Goal: Task Accomplishment & Management: Manage account settings

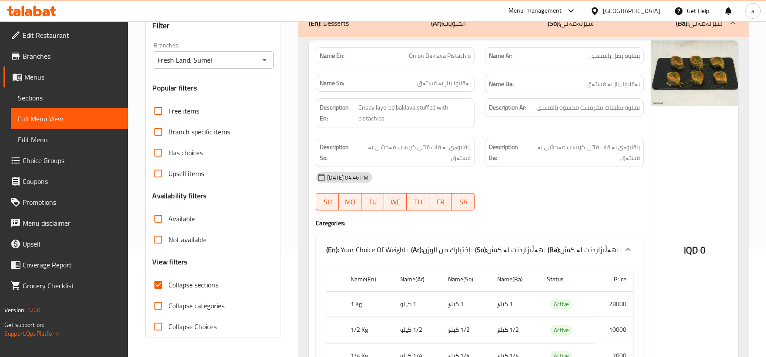
scroll to position [3, 0]
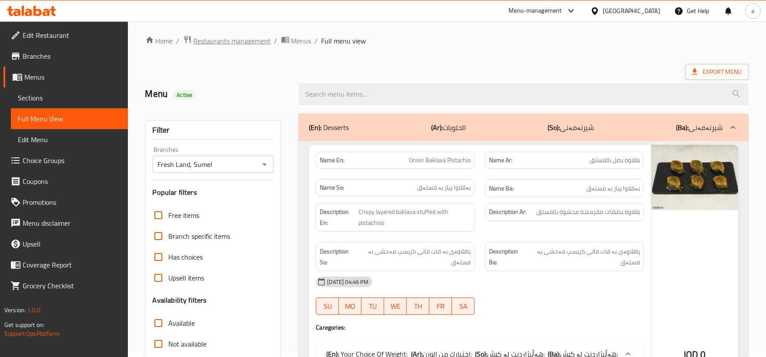
click at [256, 38] on span "Restaurants management" at bounding box center [232, 41] width 77 height 10
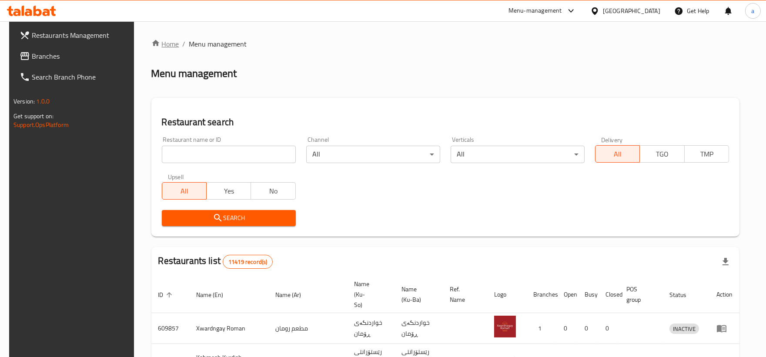
click at [162, 42] on link "Home" at bounding box center [165, 44] width 28 height 10
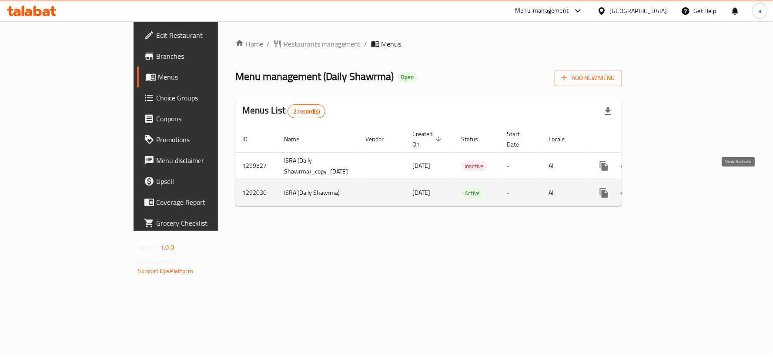
click at [672, 188] on icon "enhanced table" at bounding box center [667, 193] width 10 height 10
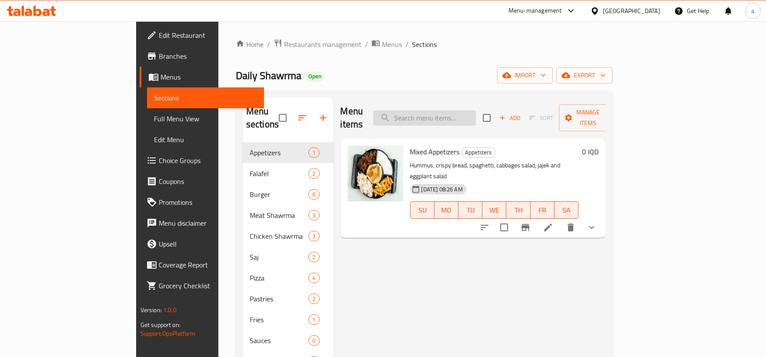
click at [460, 118] on input "search" at bounding box center [424, 117] width 103 height 15
paste input "2 sarma"
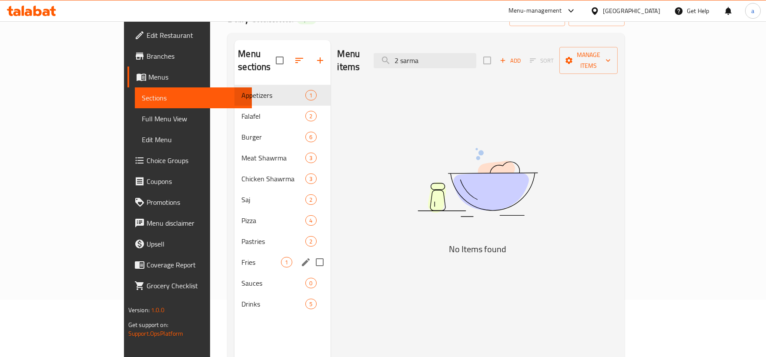
scroll to position [80, 0]
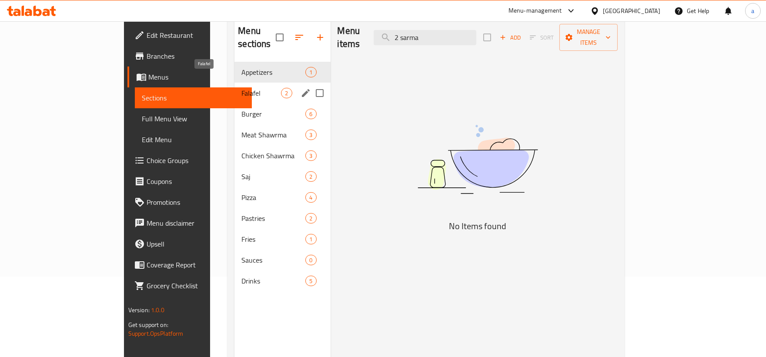
click at [241, 88] on span "Falafel" at bounding box center [261, 93] width 40 height 10
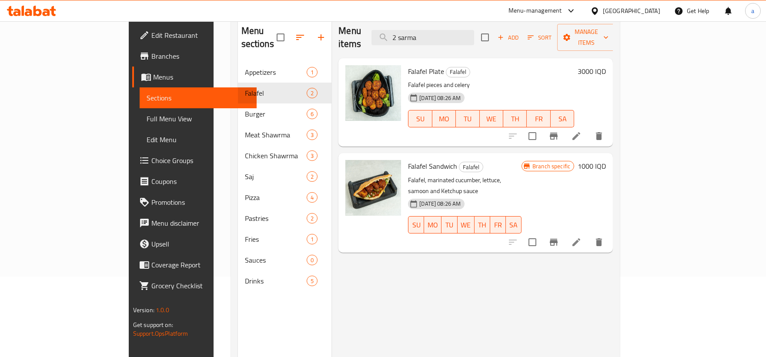
drag, startPoint x: 472, startPoint y: 31, endPoint x: 327, endPoint y: 43, distance: 144.9
click at [338, 43] on div "Menu items 2 sarma Add Sort Manage items" at bounding box center [475, 37] width 275 height 41
paste input "Przola"
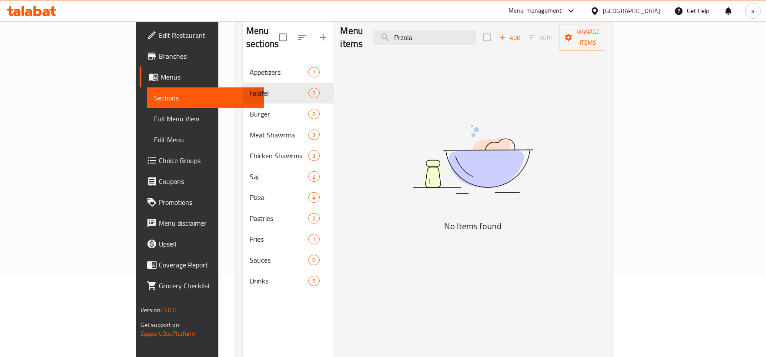
type input "Przola"
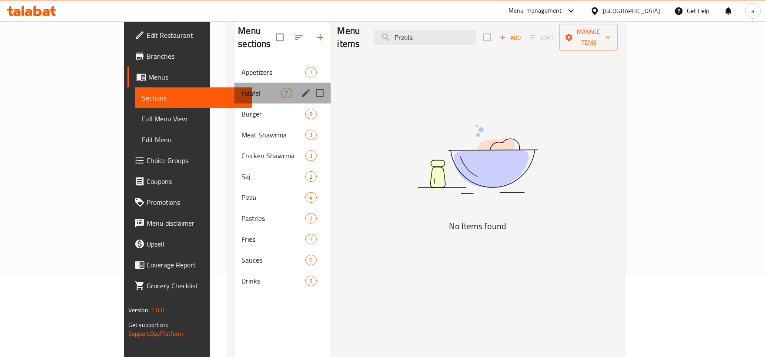
click at [234, 89] on div "Falafel 2" at bounding box center [282, 93] width 96 height 21
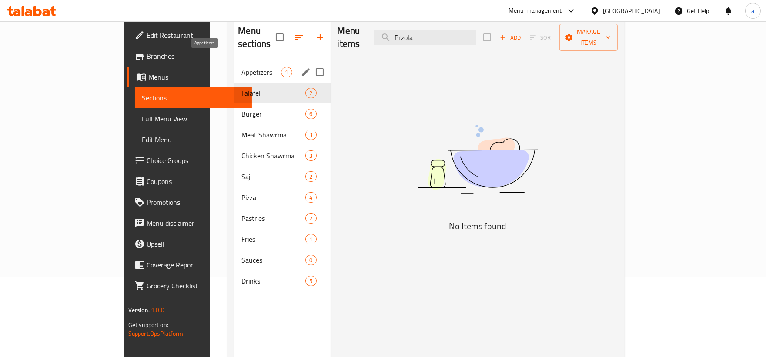
click at [241, 67] on span "Appetizers" at bounding box center [261, 72] width 40 height 10
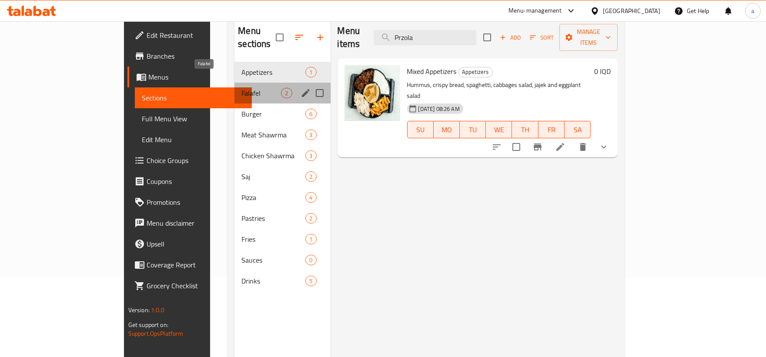
click at [241, 88] on span "Falafel" at bounding box center [261, 93] width 40 height 10
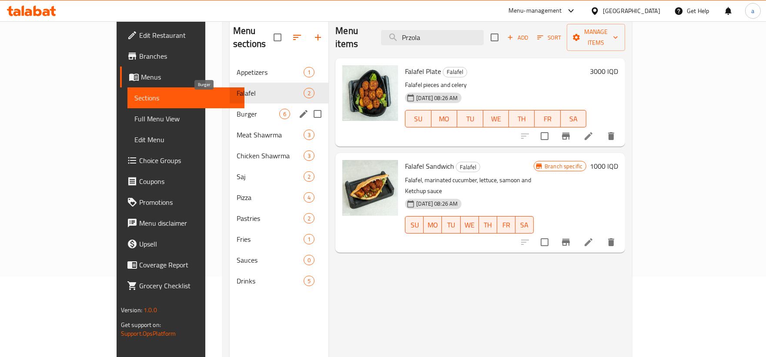
click at [237, 109] on span "Burger" at bounding box center [258, 114] width 43 height 10
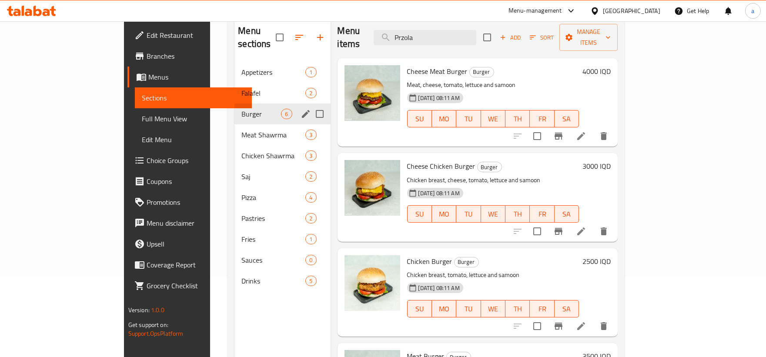
click at [234, 104] on div "Burger 6" at bounding box center [282, 114] width 96 height 21
click at [241, 88] on span "Falafel" at bounding box center [261, 93] width 40 height 10
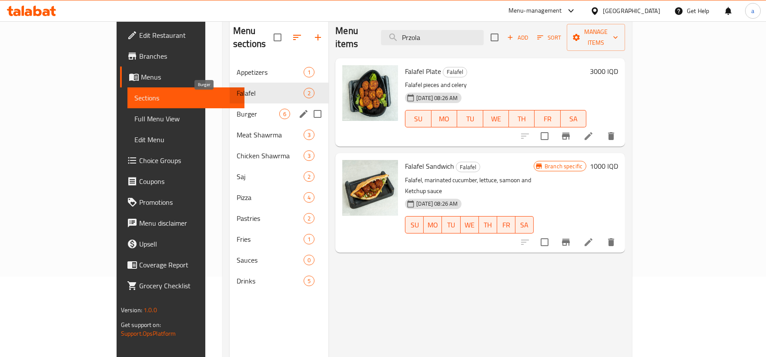
click at [237, 109] on span "Burger" at bounding box center [258, 114] width 43 height 10
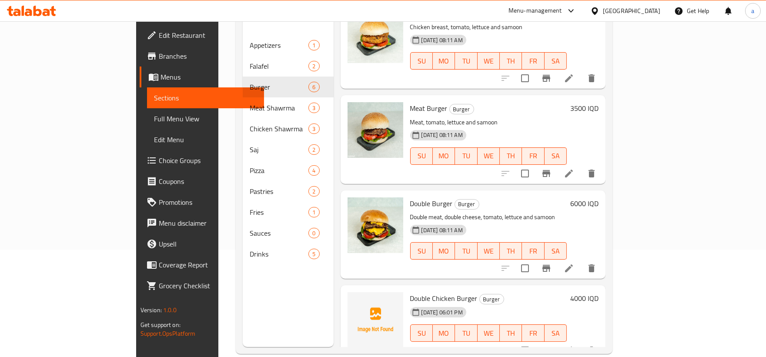
scroll to position [122, 0]
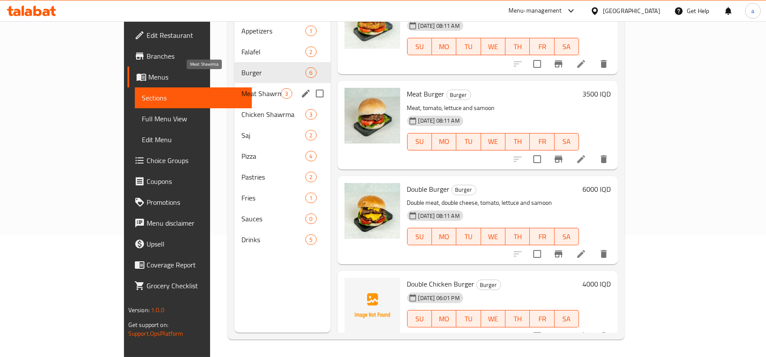
click at [241, 88] on span "Meat Shawrma" at bounding box center [261, 93] width 40 height 10
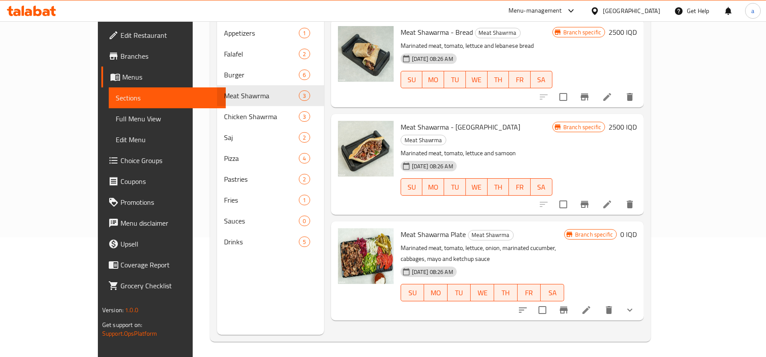
scroll to position [122, 0]
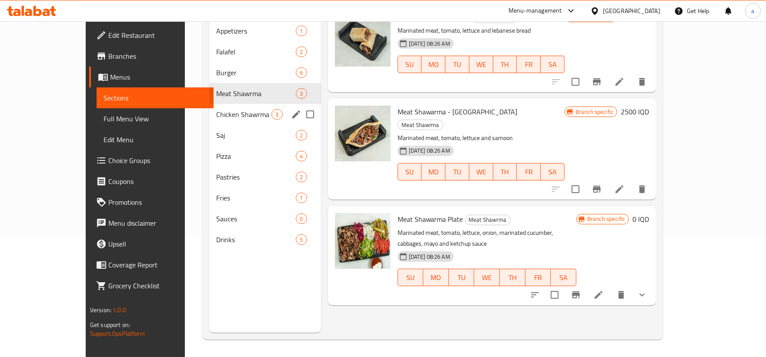
click at [240, 109] on span "Chicken Shawrma" at bounding box center [244, 114] width 56 height 10
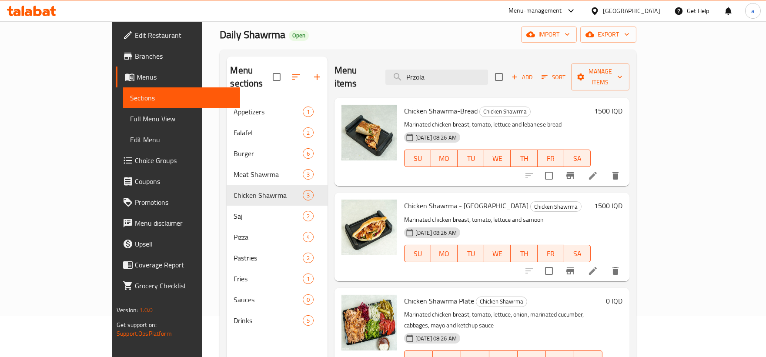
scroll to position [122, 0]
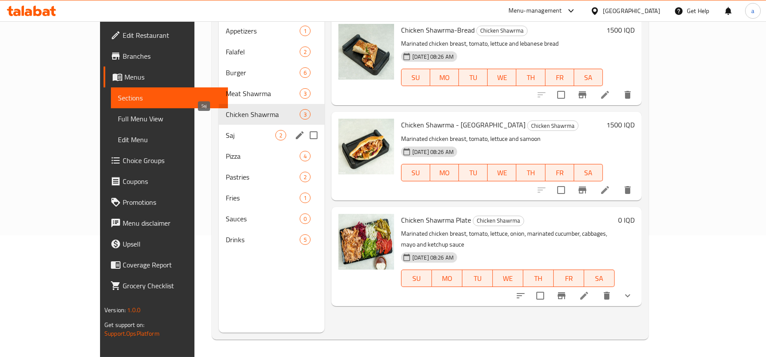
click at [226, 130] on span "Saj" at bounding box center [251, 135] width 50 height 10
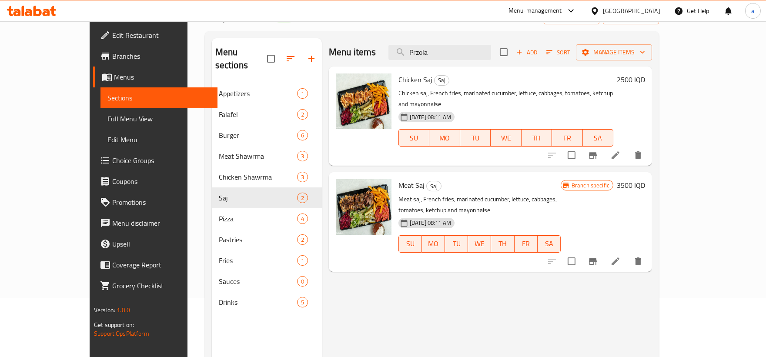
scroll to position [41, 0]
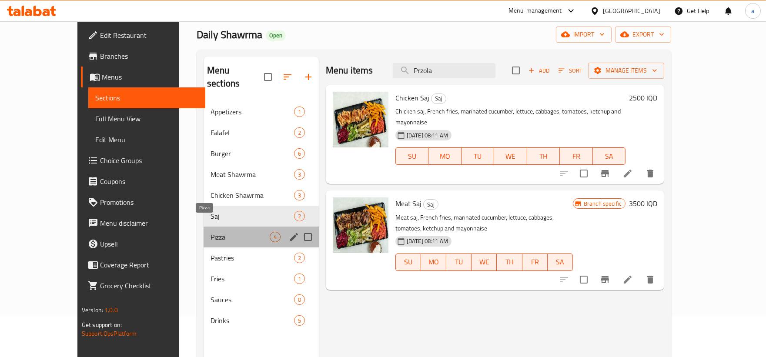
click at [211, 232] on span "Pizza" at bounding box center [240, 237] width 59 height 10
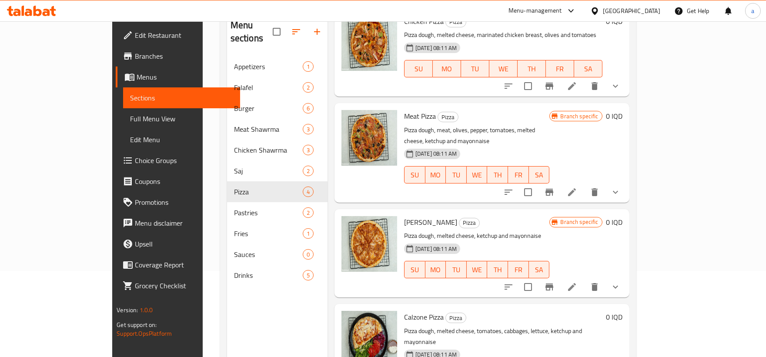
scroll to position [122, 0]
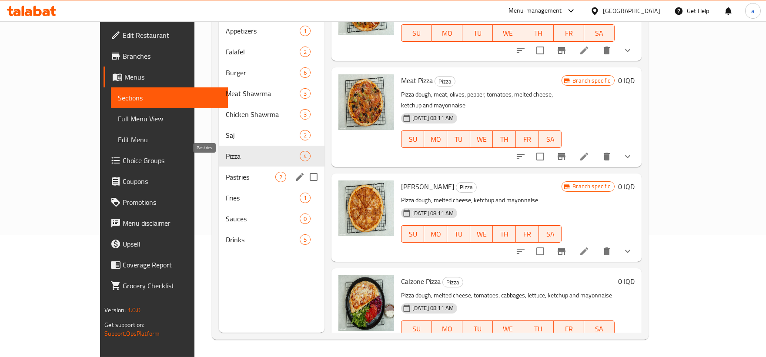
click at [226, 172] on span "Pastries" at bounding box center [251, 177] width 50 height 10
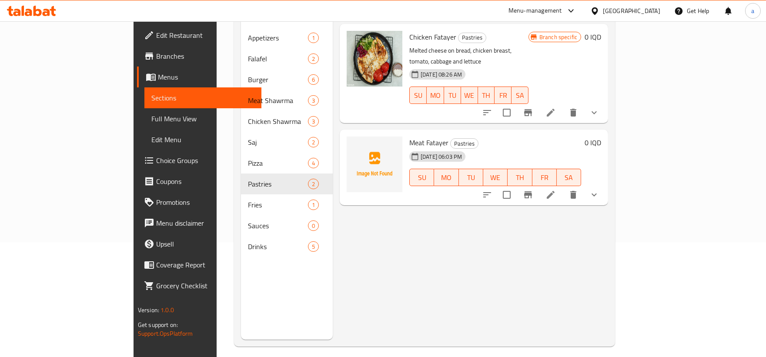
scroll to position [122, 0]
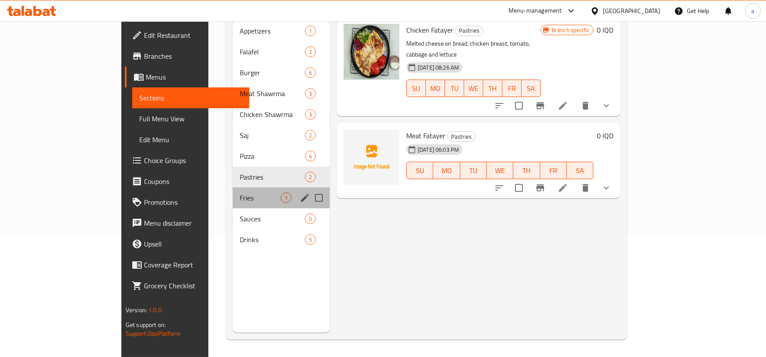
click at [233, 192] on div "Fries 1" at bounding box center [281, 198] width 97 height 21
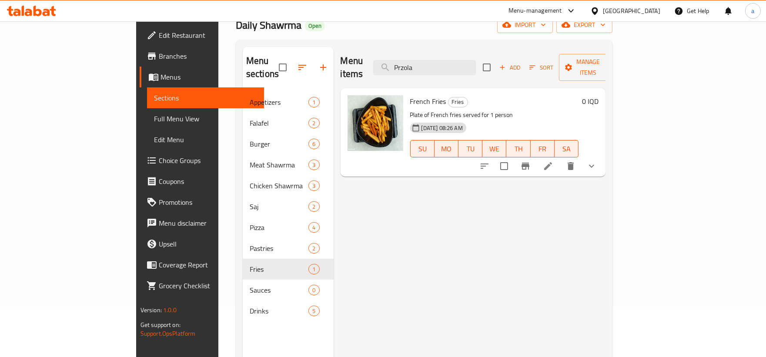
scroll to position [80, 0]
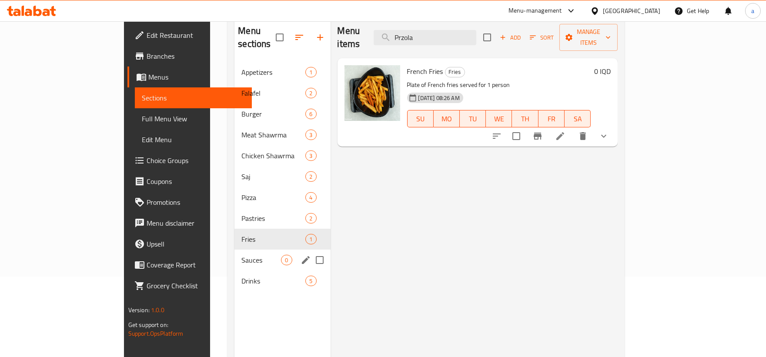
click at [241, 255] on span "Sauces" at bounding box center [261, 260] width 40 height 10
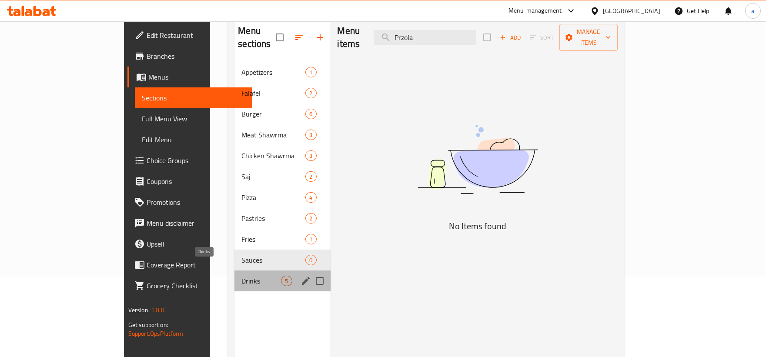
click at [241, 276] on span "Drinks" at bounding box center [261, 281] width 40 height 10
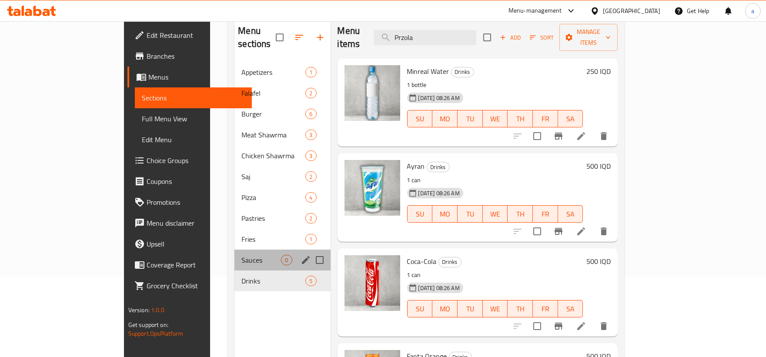
click at [234, 253] on div "Sauces 0" at bounding box center [282, 260] width 96 height 21
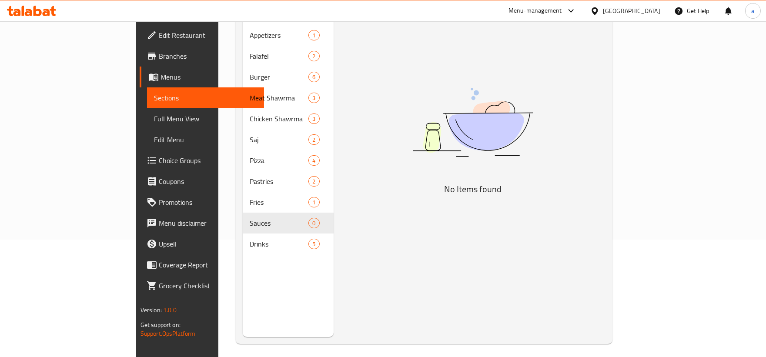
scroll to position [122, 0]
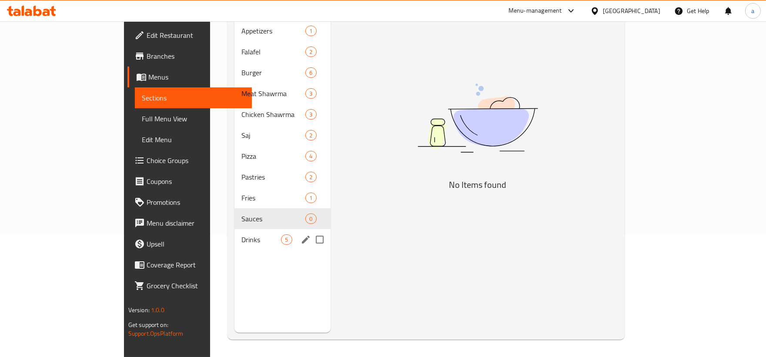
click at [234, 232] on div "Drinks 5" at bounding box center [282, 239] width 96 height 21
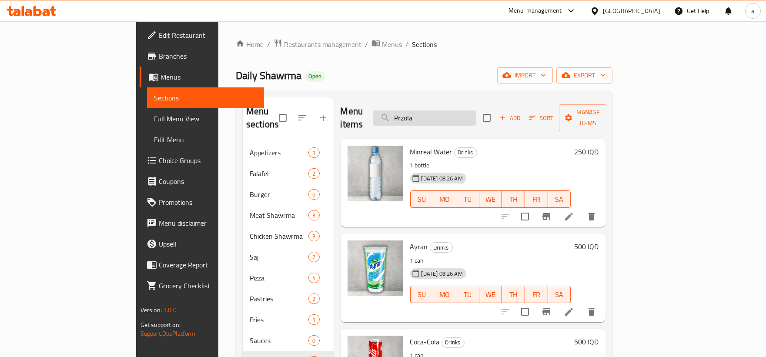
click at [462, 110] on input "Przola" at bounding box center [424, 117] width 103 height 15
click at [147, 122] on link "Full Menu View" at bounding box center [205, 118] width 117 height 21
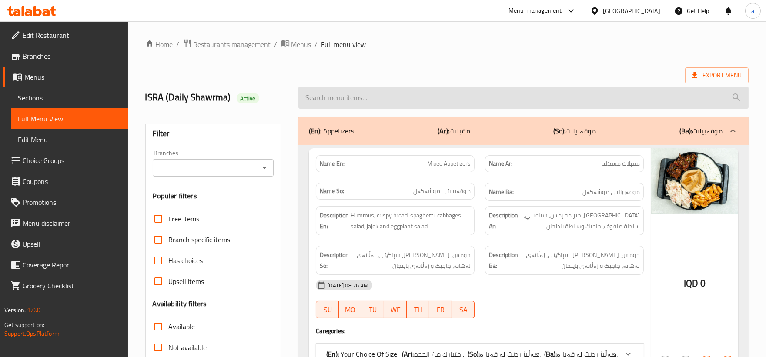
click at [439, 104] on input "search" at bounding box center [523, 98] width 450 height 22
paste input "Przola"
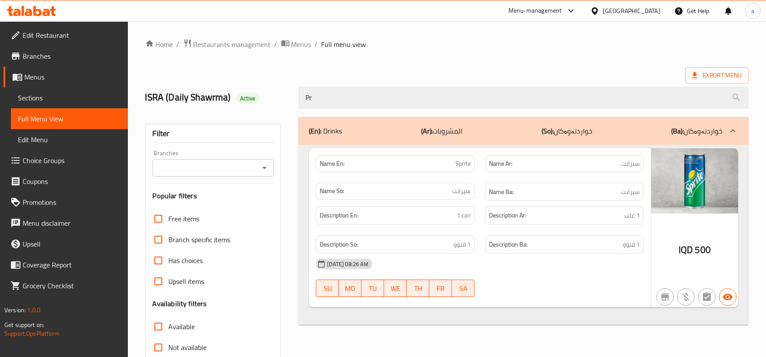
drag, startPoint x: 365, startPoint y: 99, endPoint x: 221, endPoint y: 101, distance: 143.6
click at [221, 101] on div "ISRA (Daily Shawrma) Active Pr" at bounding box center [447, 97] width 614 height 39
paste input "2 sarma"
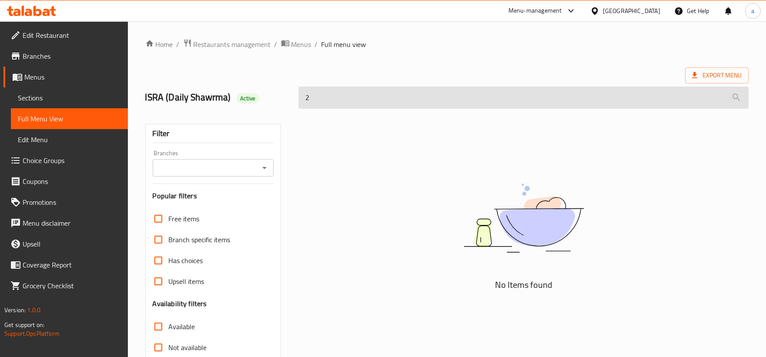
type input "2"
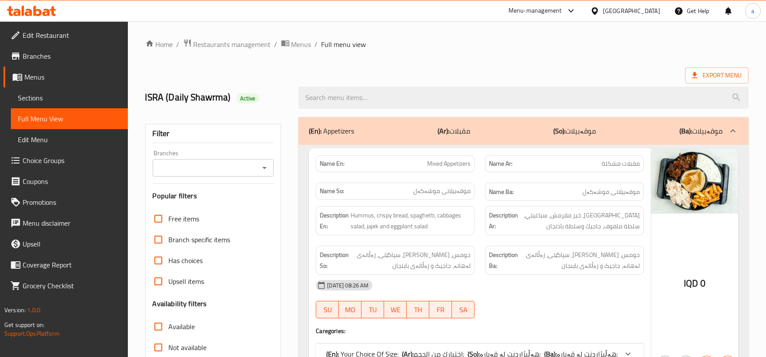
paste input "2 sarma"
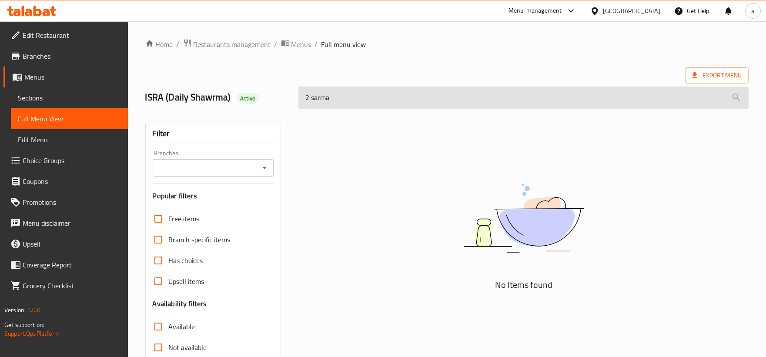
click at [311, 98] on input "2 sarma" at bounding box center [523, 98] width 450 height 22
click at [366, 94] on input "sarma" at bounding box center [523, 98] width 450 height 22
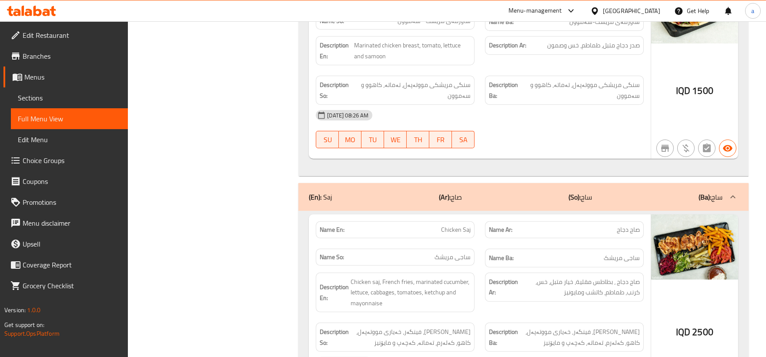
scroll to position [644, 0]
type input "sa"
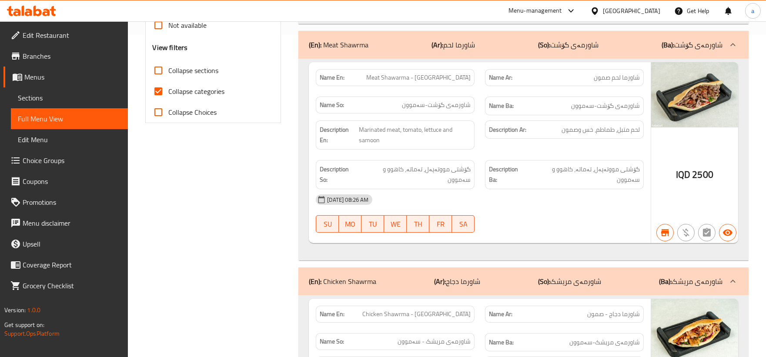
scroll to position [0, 0]
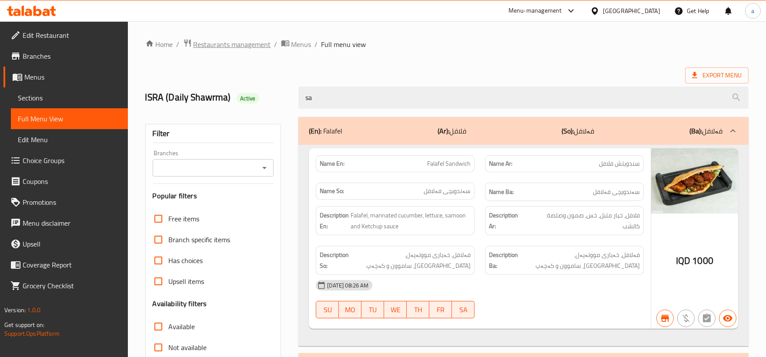
click at [251, 48] on span "Restaurants management" at bounding box center [232, 44] width 77 height 10
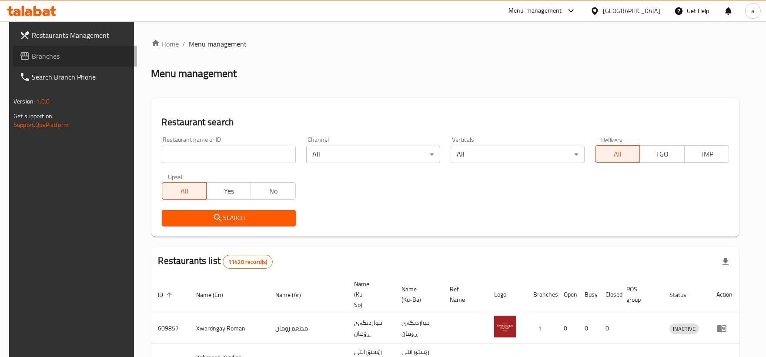
click at [48, 46] on link "Branches" at bounding box center [75, 56] width 124 height 21
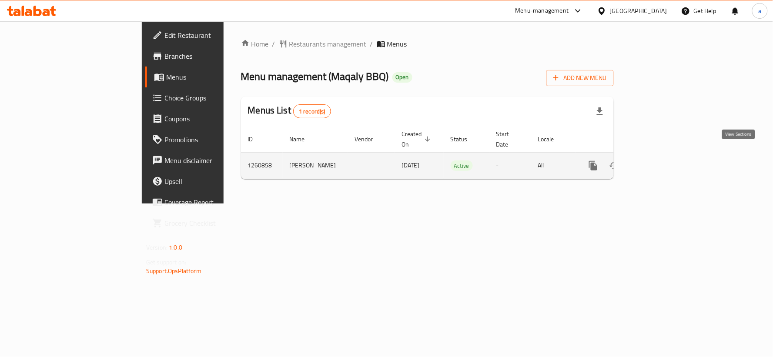
click at [661, 161] on icon "enhanced table" at bounding box center [656, 166] width 10 height 10
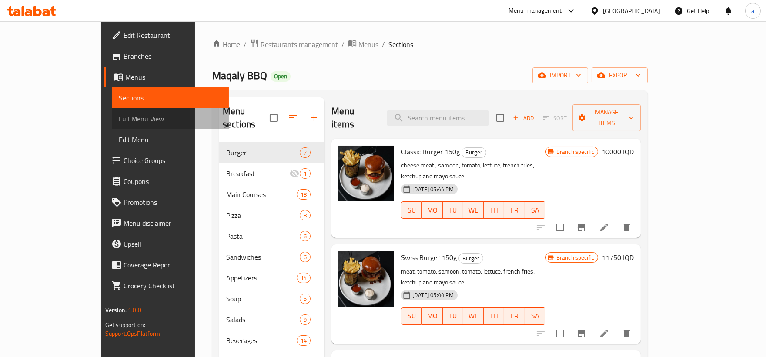
click at [119, 115] on span "Full Menu View" at bounding box center [170, 119] width 103 height 10
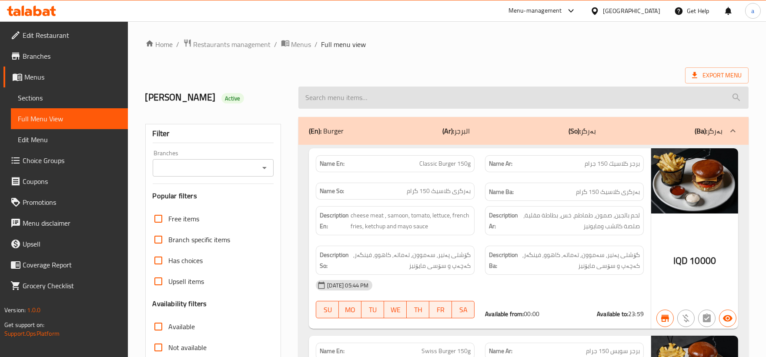
click at [411, 97] on input "search" at bounding box center [523, 98] width 450 height 22
paste input "Przola"
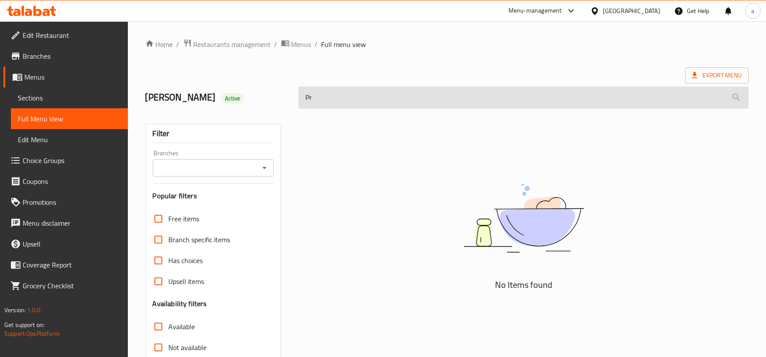
type input "P"
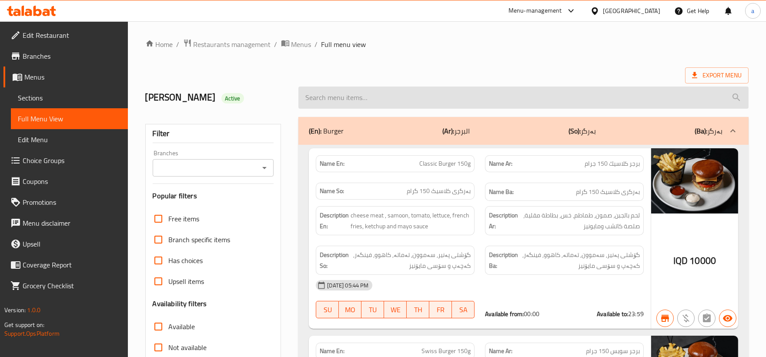
paste input "2 sarma"
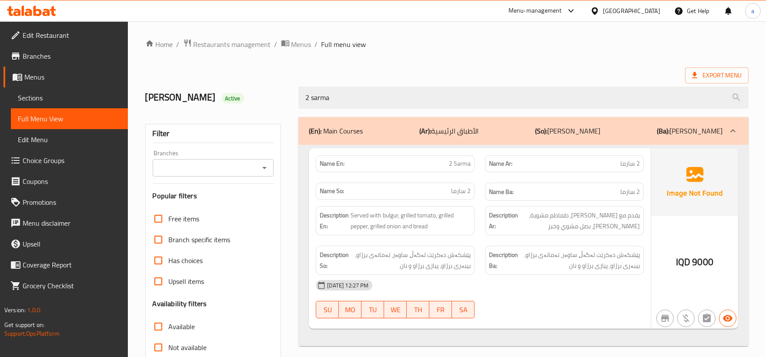
type input "2 sarma"
click at [58, 94] on span "Sections" at bounding box center [69, 98] width 103 height 10
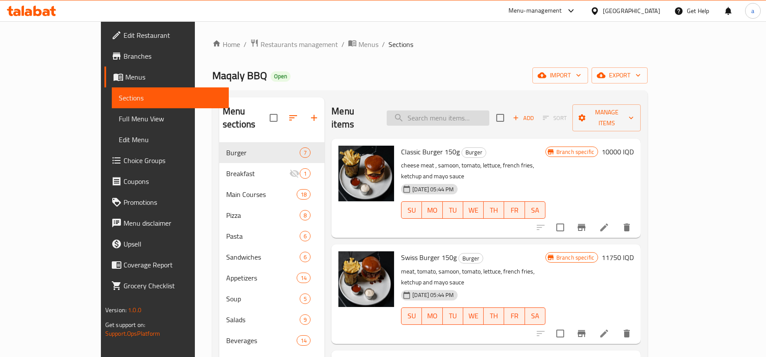
click at [437, 112] on input "search" at bounding box center [438, 117] width 103 height 15
paste input "Przola"
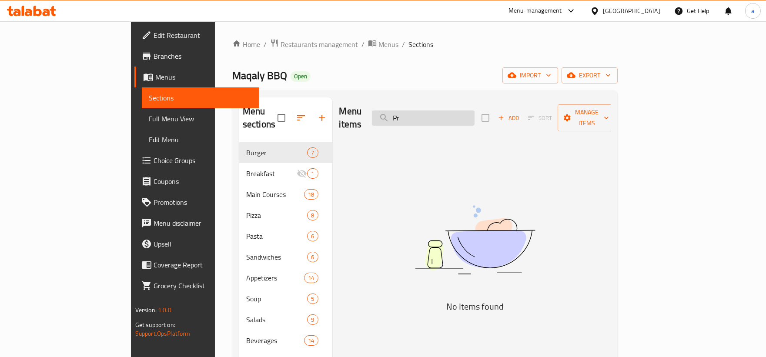
type input "P"
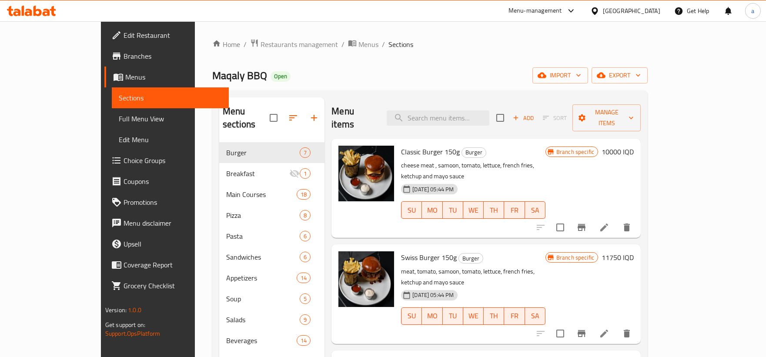
paste input "2 sarma"
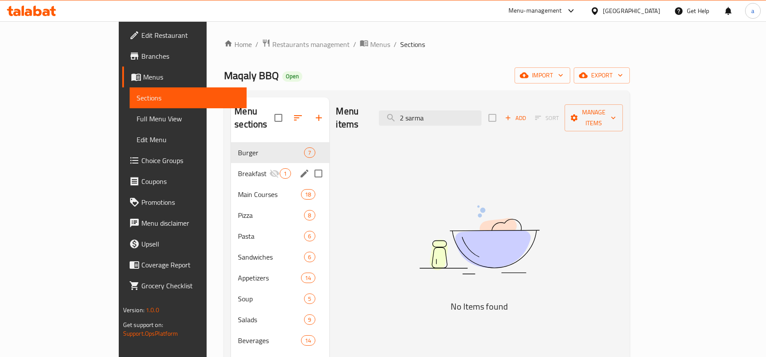
click at [238, 168] on span "Breakfast" at bounding box center [253, 173] width 31 height 10
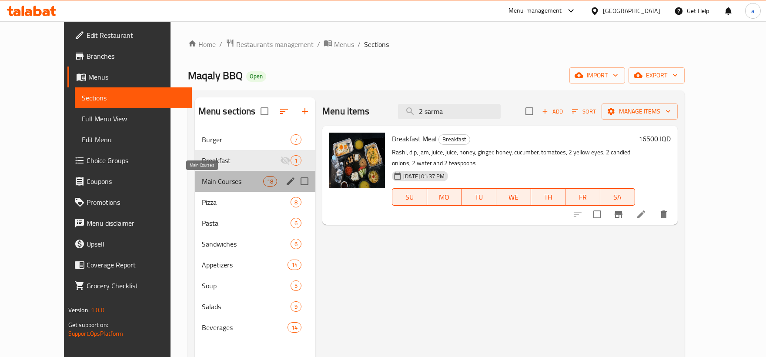
click at [221, 184] on span "Main Courses" at bounding box center [232, 181] width 61 height 10
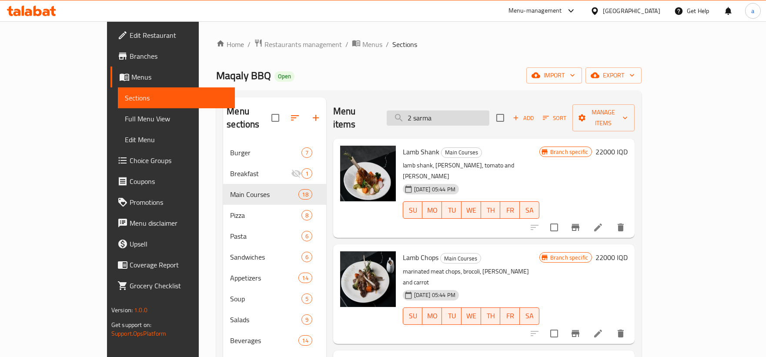
click at [476, 110] on input "2 sarma" at bounding box center [438, 117] width 103 height 15
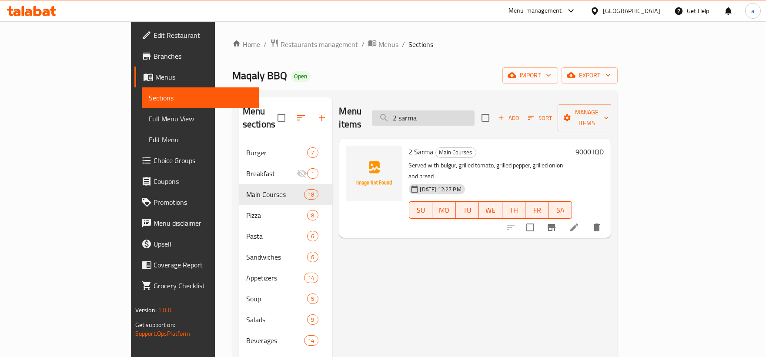
type input "2 sarma"
click at [586, 220] on li at bounding box center [574, 228] width 24 height 16
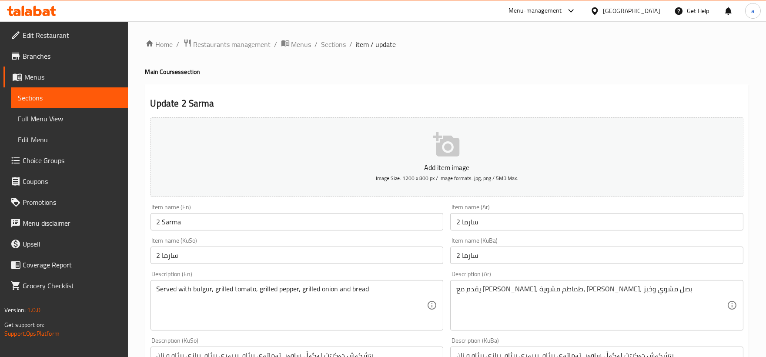
drag, startPoint x: 342, startPoint y: 43, endPoint x: 332, endPoint y: 37, distance: 11.7
click at [342, 44] on span "Sections" at bounding box center [333, 44] width 25 height 10
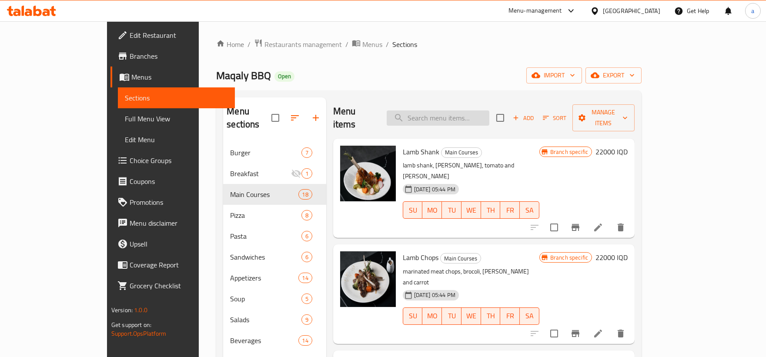
click at [489, 115] on input "search" at bounding box center [438, 117] width 103 height 15
paste input "2 sarma"
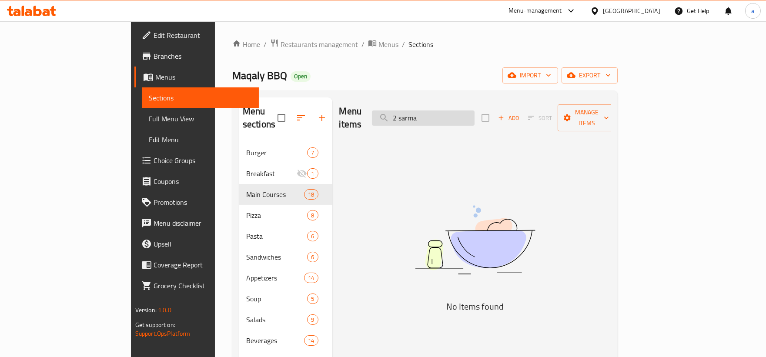
type input "2 sarma"
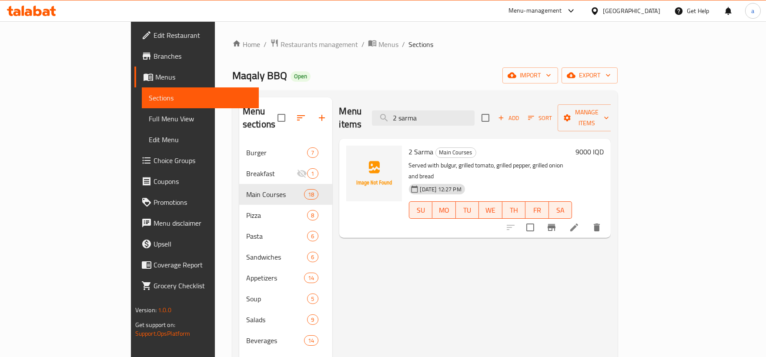
click at [604, 146] on h6 "9000 IQD" at bounding box center [590, 152] width 28 height 12
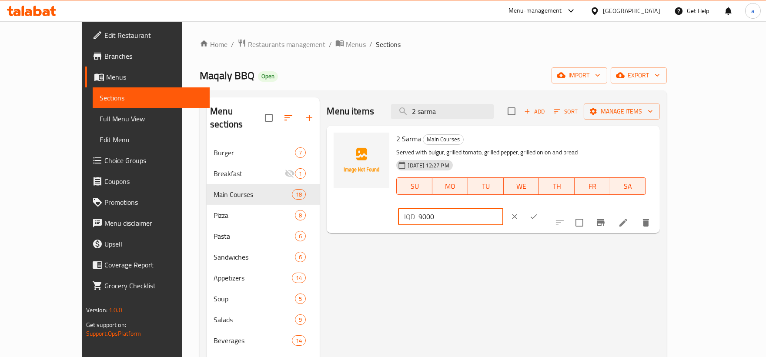
drag, startPoint x: 668, startPoint y: 141, endPoint x: 541, endPoint y: 153, distance: 127.6
click at [541, 153] on div "2 Sarma Main Courses Served with bulgur, grilled tomato, grilled pepper, grille…" at bounding box center [524, 179] width 263 height 100
paste input "1175"
type input "11750"
click at [543, 207] on button "ok" at bounding box center [533, 216] width 19 height 19
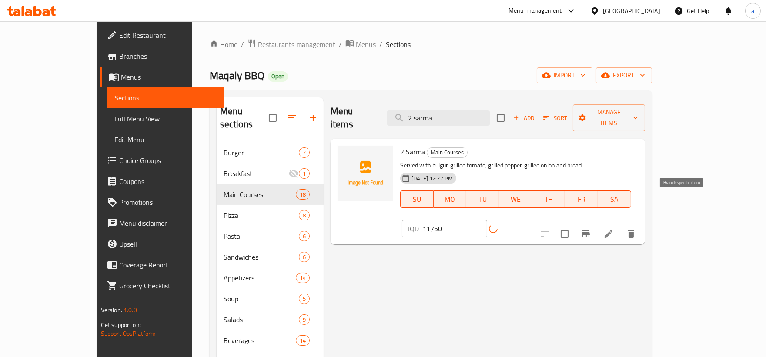
click at [591, 229] on icon "Branch-specific-item" at bounding box center [586, 234] width 10 height 10
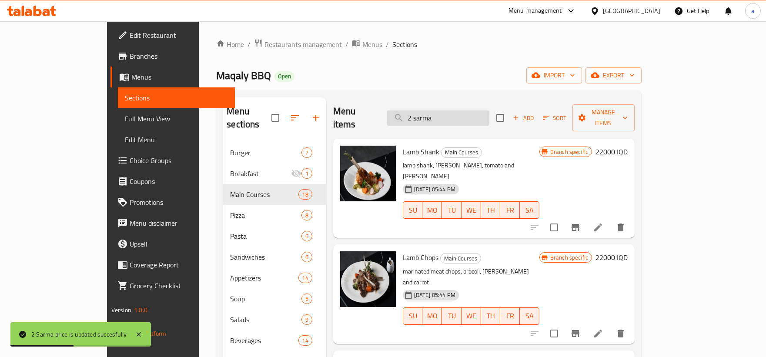
click at [475, 112] on input "2 sarma" at bounding box center [438, 117] width 103 height 15
click at [474, 111] on input "2 sarma" at bounding box center [438, 117] width 103 height 15
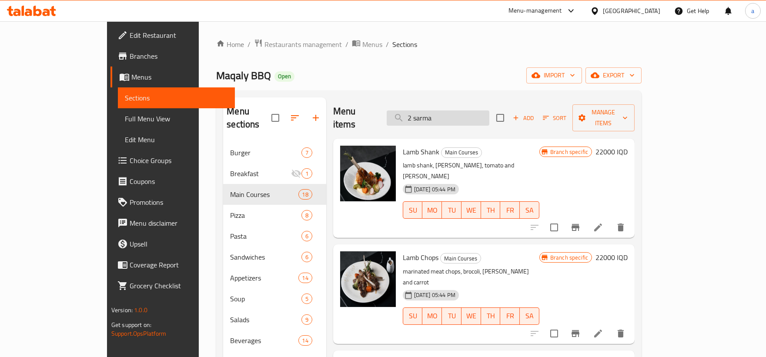
click at [474, 111] on input "2 sarma" at bounding box center [438, 117] width 103 height 15
type input "2 sarma"
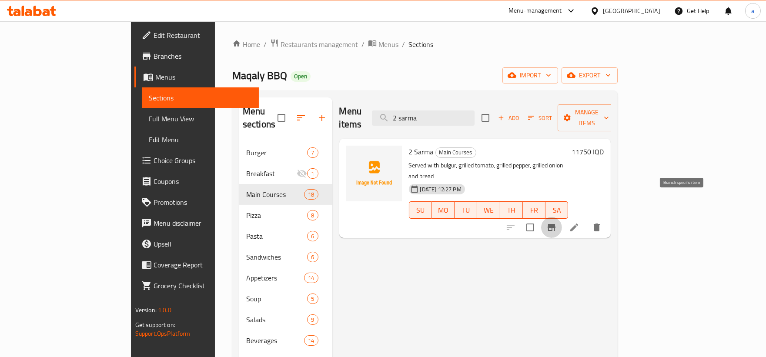
click at [556, 224] on icon "Branch-specific-item" at bounding box center [552, 227] width 8 height 7
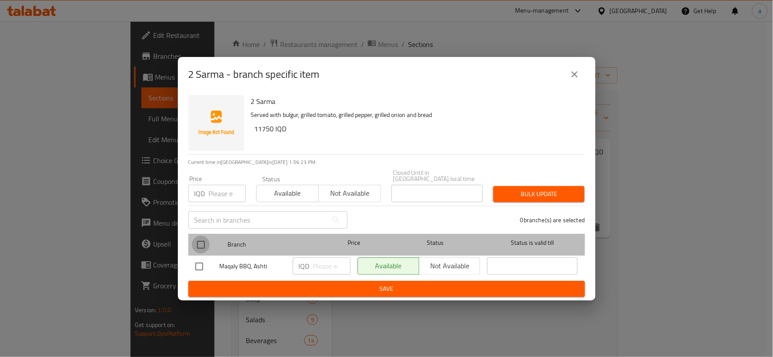
click at [198, 237] on input "checkbox" at bounding box center [201, 245] width 18 height 18
checkbox input "true"
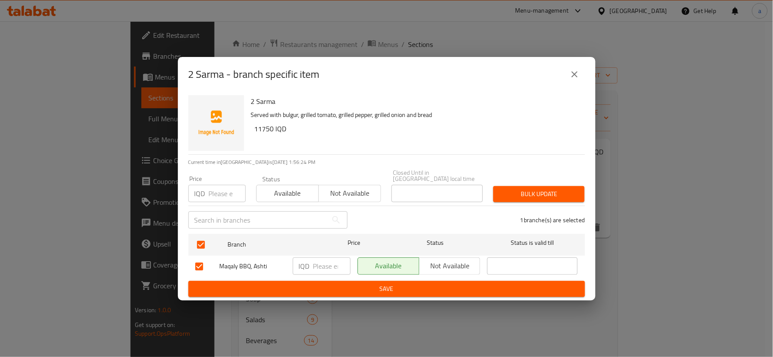
click at [317, 263] on input "number" at bounding box center [331, 266] width 37 height 17
paste input "11750"
type input "11750"
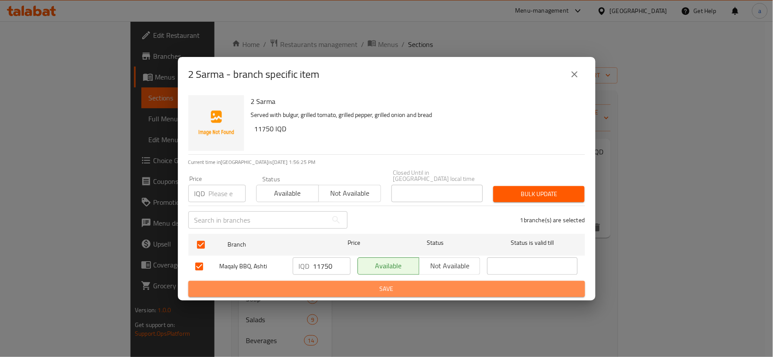
click at [354, 291] on button "Save" at bounding box center [386, 289] width 397 height 16
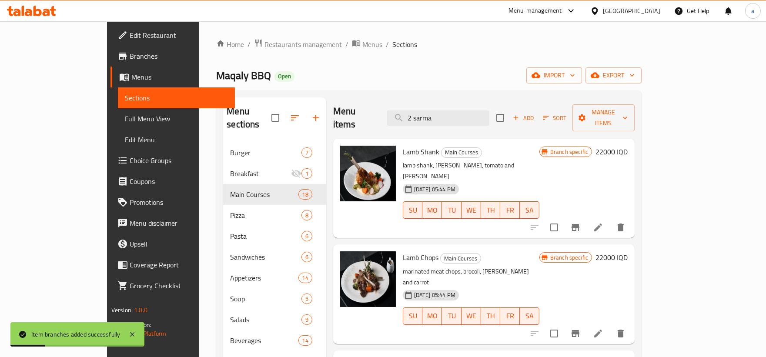
drag, startPoint x: 462, startPoint y: 114, endPoint x: 385, endPoint y: 114, distance: 77.0
click at [385, 114] on div "Menu items 2 sarma Add Sort Manage items" at bounding box center [483, 117] width 301 height 41
paste input "Przola"
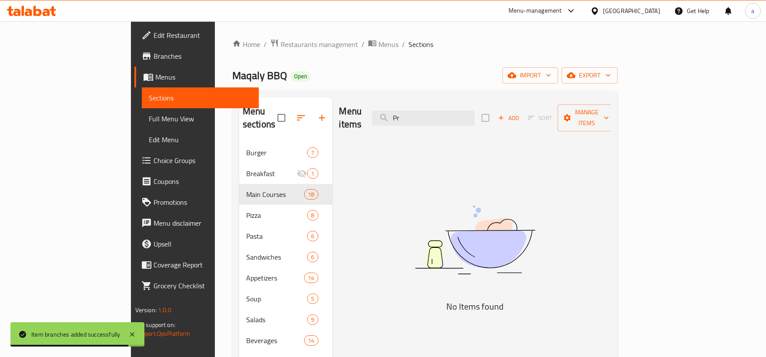
type input "P"
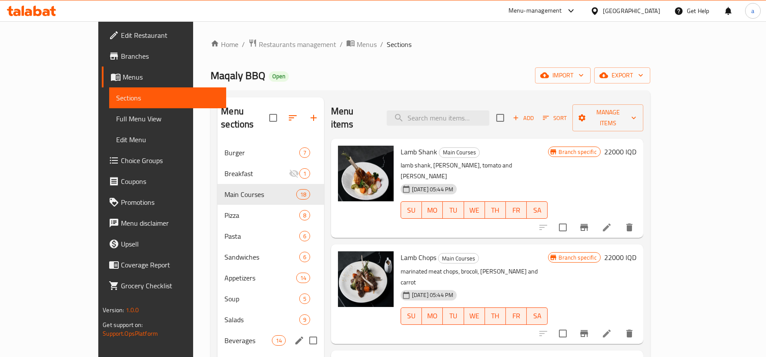
click at [224, 335] on span "Beverages" at bounding box center [247, 340] width 47 height 10
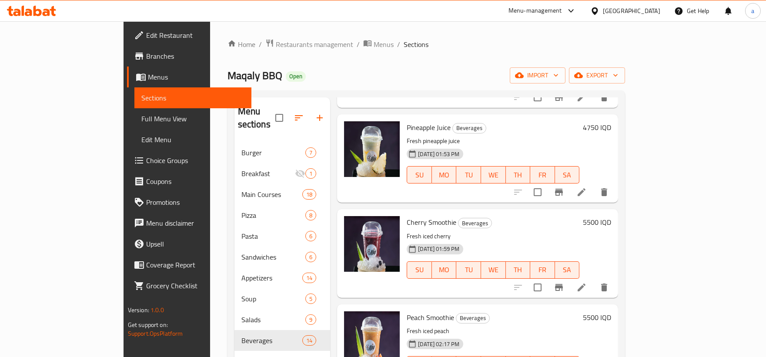
scroll to position [564, 0]
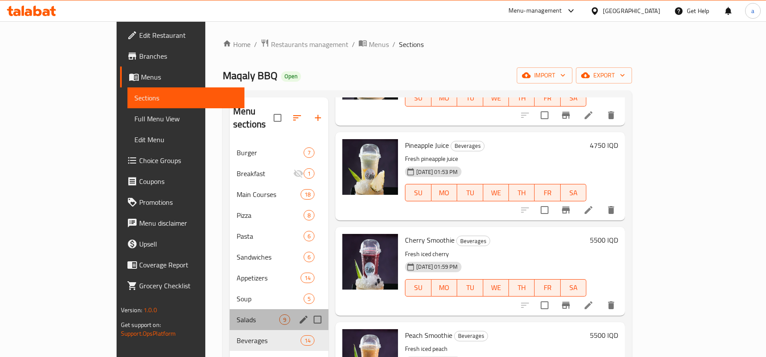
click at [230, 312] on div "Salads 9" at bounding box center [279, 319] width 99 height 21
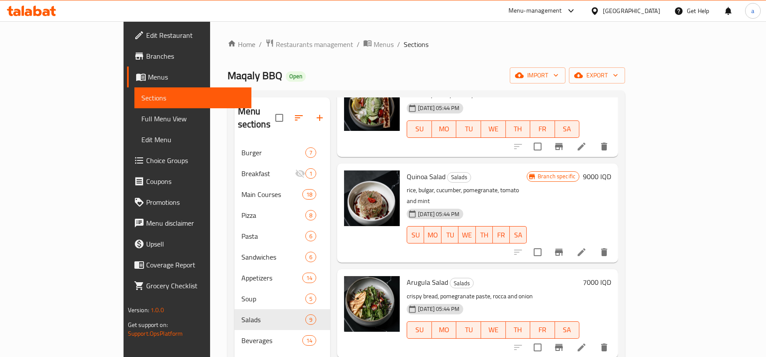
scroll to position [278, 0]
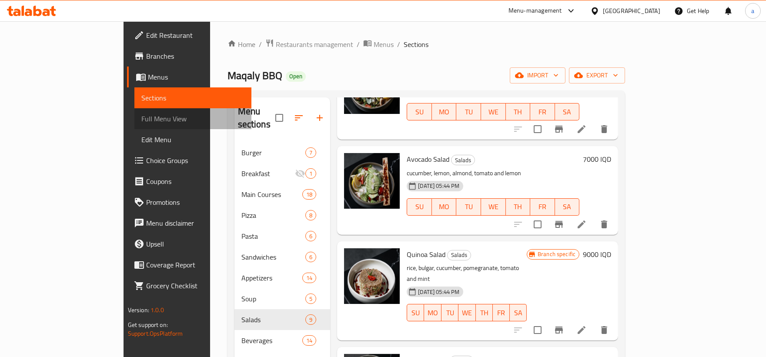
click at [141, 114] on span "Full Menu View" at bounding box center [192, 119] width 103 height 10
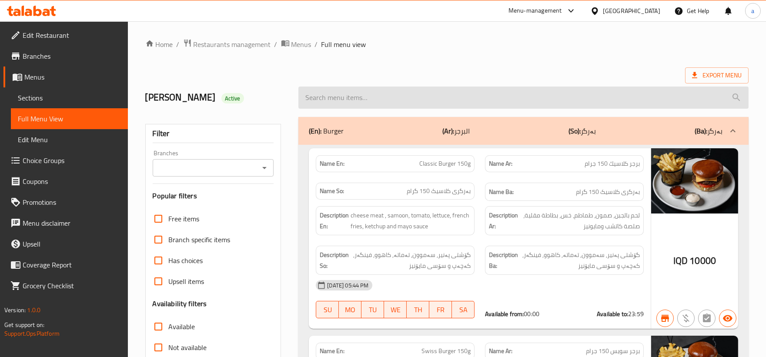
click at [462, 101] on input "search" at bounding box center [523, 98] width 450 height 22
paste input "Przola"
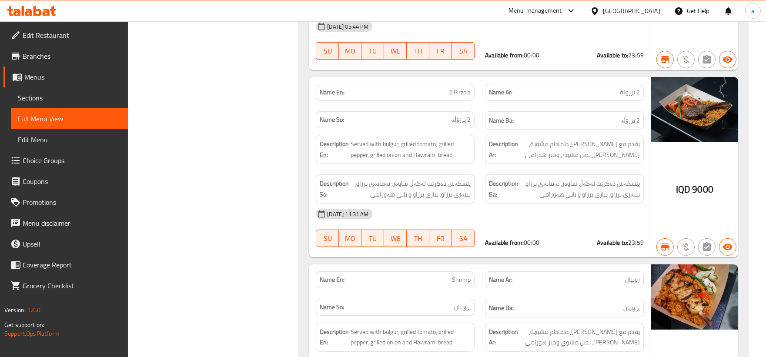
scroll to position [402, 0]
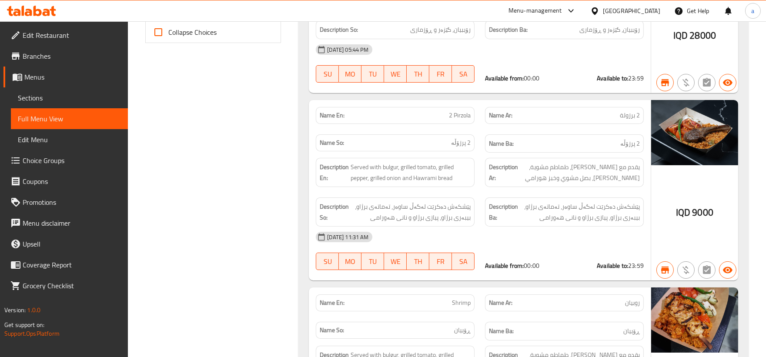
click at [460, 113] on span "2 Pirzola" at bounding box center [460, 115] width 22 height 9
copy span "Pirzola"
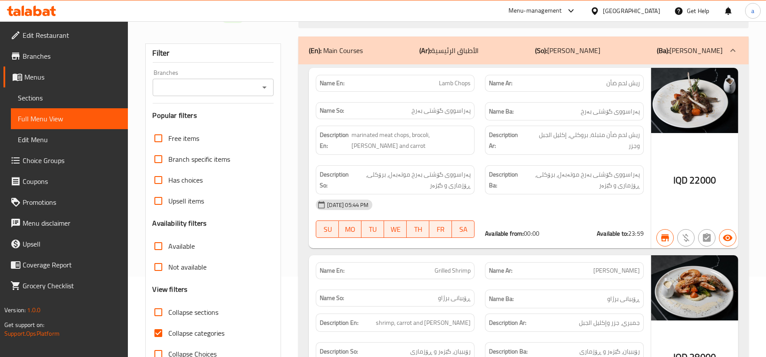
scroll to position [0, 0]
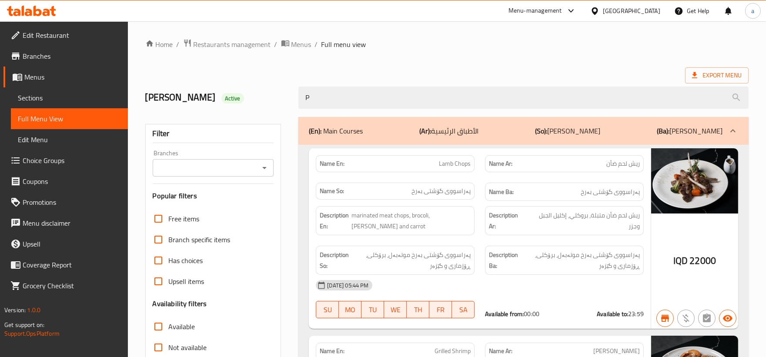
drag, startPoint x: 344, startPoint y: 96, endPoint x: 209, endPoint y: 114, distance: 135.6
paste input "irzola"
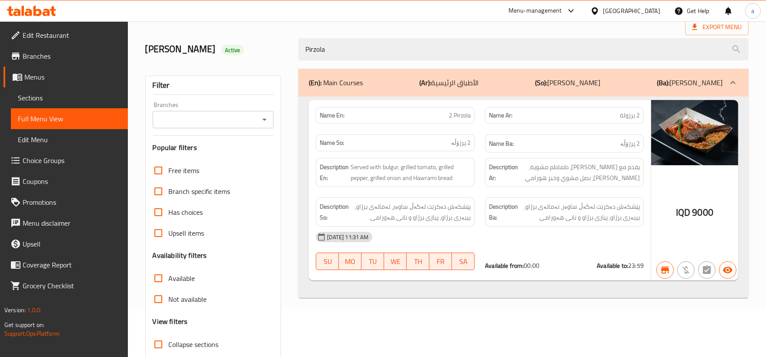
scroll to position [25, 0]
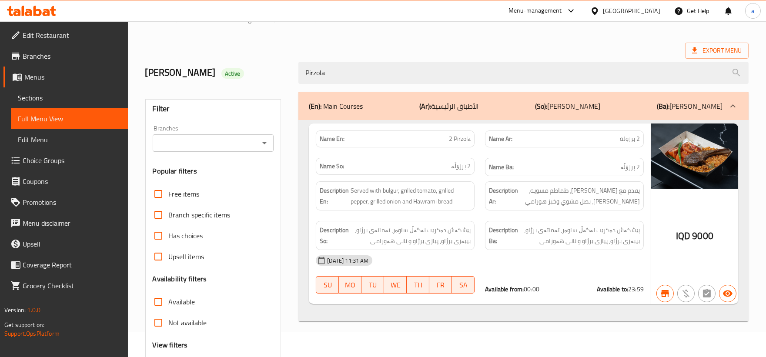
type input "Pirzola"
click at [465, 143] on span "2 Pirzola" at bounding box center [460, 138] width 22 height 9
drag, startPoint x: 442, startPoint y: 139, endPoint x: 611, endPoint y: 160, distance: 170.1
click at [611, 160] on div "Name En: 2 Pirzola Name Ar: 2 برزولة Name So: 2 پرزۆڵە Name Ba: 2 پرزۆڵە" at bounding box center [480, 153] width 338 height 57
click at [635, 263] on div "02-02-2025 11:31 AM" at bounding box center [480, 260] width 338 height 21
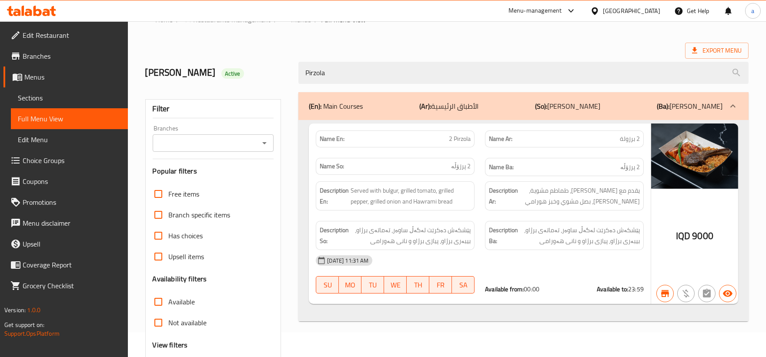
click at [43, 99] on span "Sections" at bounding box center [69, 98] width 103 height 10
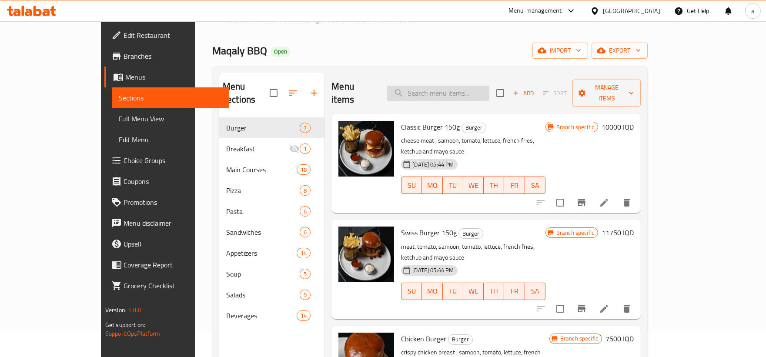
click at [456, 86] on input "search" at bounding box center [438, 93] width 103 height 15
paste input "Przola"
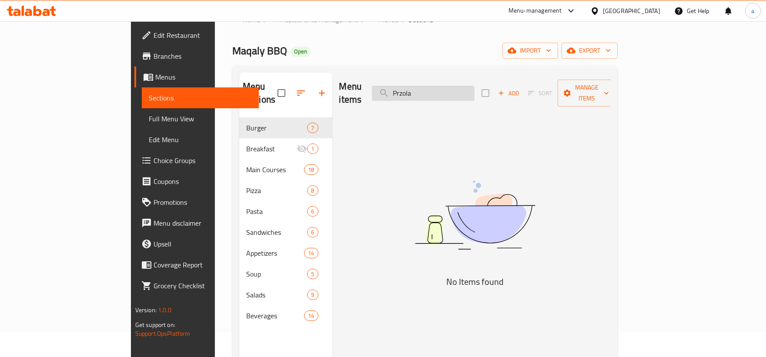
click at [445, 88] on input "Przola" at bounding box center [423, 93] width 103 height 15
click at [472, 86] on input "Pirzola" at bounding box center [423, 93] width 103 height 15
type input "Pirzola"
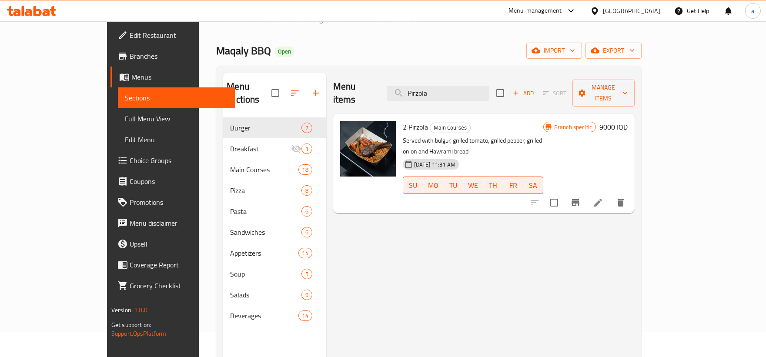
click at [628, 121] on h6 "9000 IQD" at bounding box center [613, 127] width 28 height 12
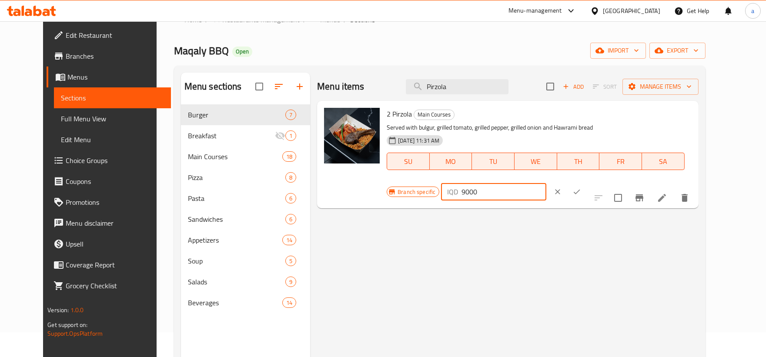
drag, startPoint x: 654, startPoint y: 120, endPoint x: 557, endPoint y: 127, distance: 96.8
click at [557, 182] on div "Branch specific IQD 9000 ​" at bounding box center [493, 191] width 212 height 19
paste input "1175"
type input "11750"
click at [581, 188] on icon "ok" at bounding box center [577, 192] width 9 height 9
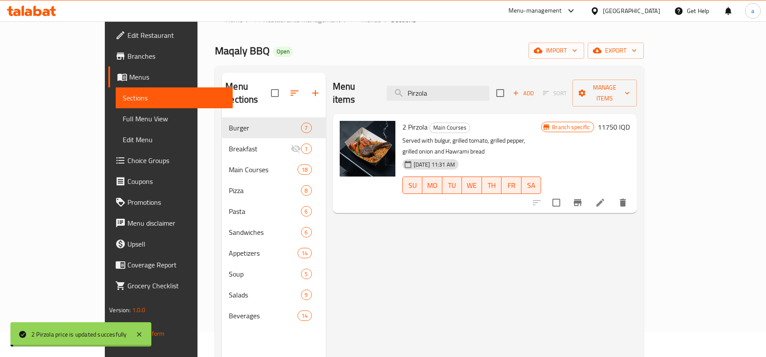
click at [637, 194] on div "Menu items Pirzola Add Sort Manage items 2 Pirzola Main Courses Served with bul…" at bounding box center [481, 251] width 311 height 357
click at [583, 198] on icon "Branch-specific-item" at bounding box center [578, 203] width 10 height 10
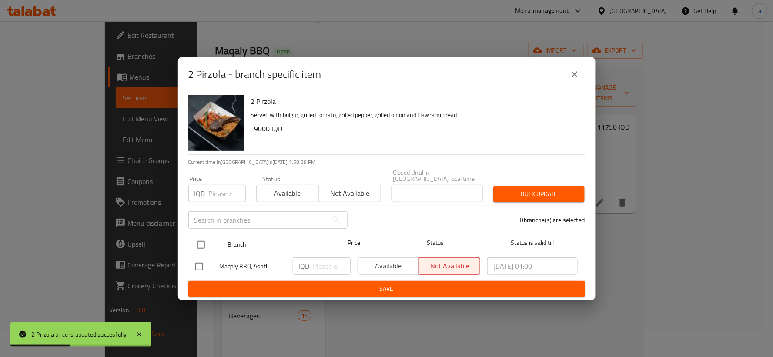
click at [199, 244] on input "checkbox" at bounding box center [201, 245] width 18 height 18
checkbox input "true"
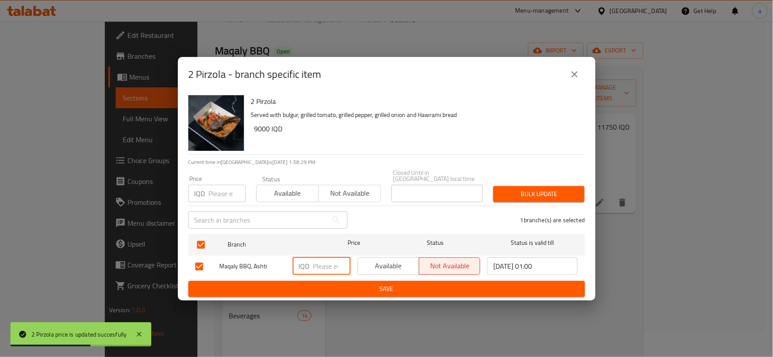
click at [320, 263] on input "number" at bounding box center [331, 266] width 37 height 17
paste input "11750"
type input "11750"
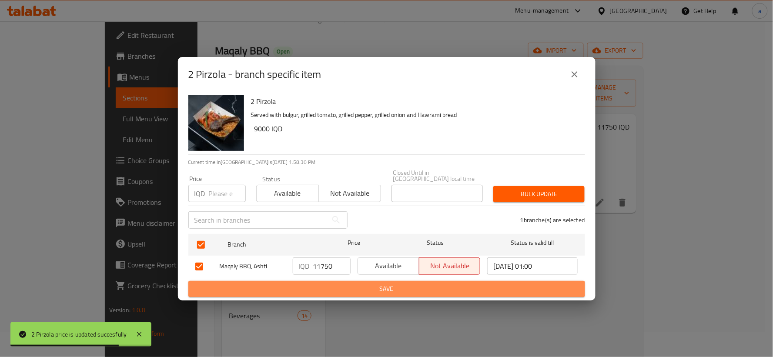
click at [327, 284] on span "Save" at bounding box center [386, 289] width 383 height 11
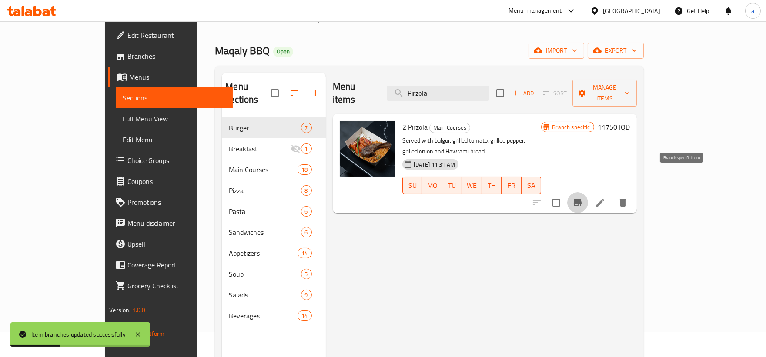
click at [583, 198] on icon "Branch-specific-item" at bounding box center [578, 203] width 10 height 10
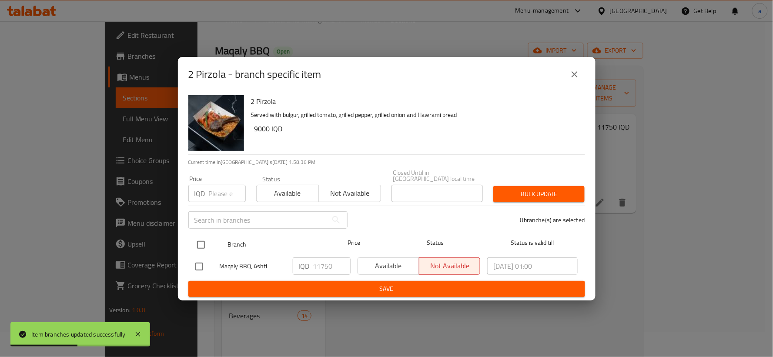
click at [204, 241] on input "checkbox" at bounding box center [201, 245] width 18 height 18
checkbox input "true"
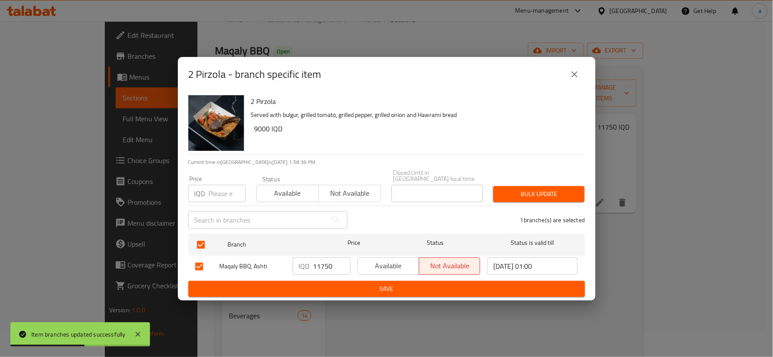
click at [311, 270] on div "IQD 11750 ​" at bounding box center [322, 266] width 58 height 17
click at [401, 284] on span "Save" at bounding box center [386, 289] width 383 height 11
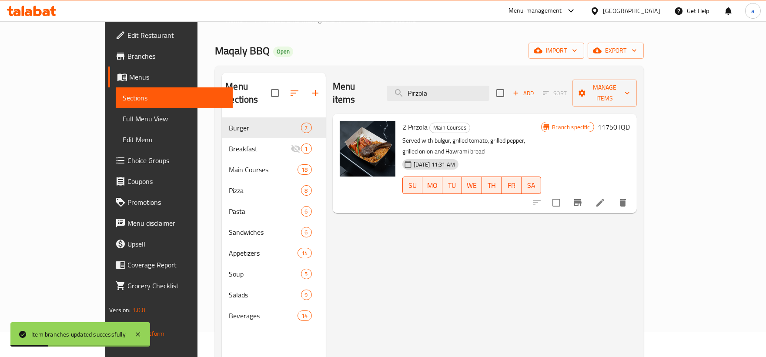
click at [123, 120] on span "Full Menu View" at bounding box center [174, 119] width 103 height 10
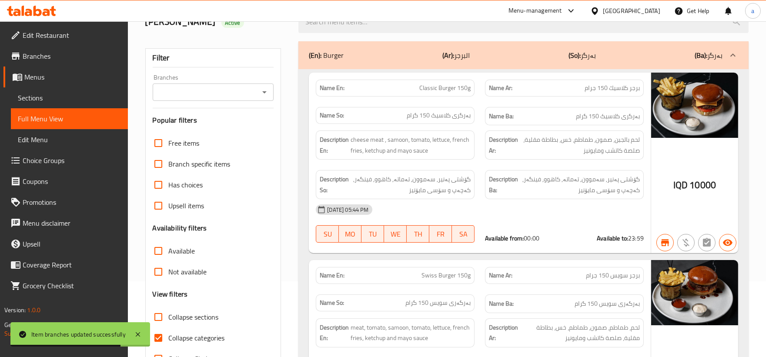
scroll to position [186, 0]
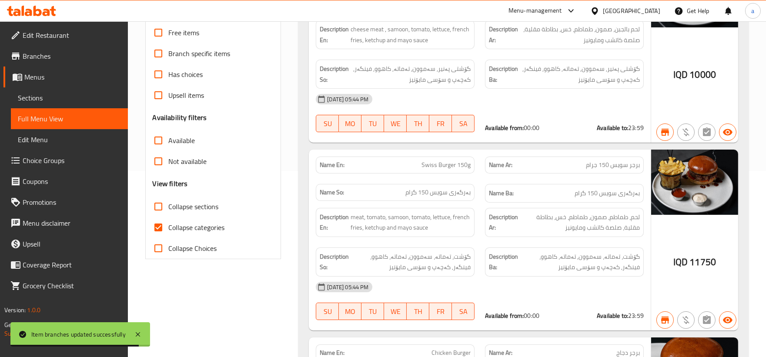
click at [151, 224] on input "Collapse categories" at bounding box center [158, 227] width 21 height 21
checkbox input "false"
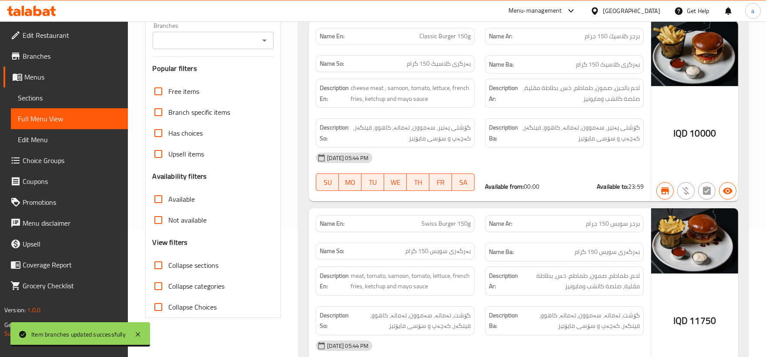
scroll to position [25, 0]
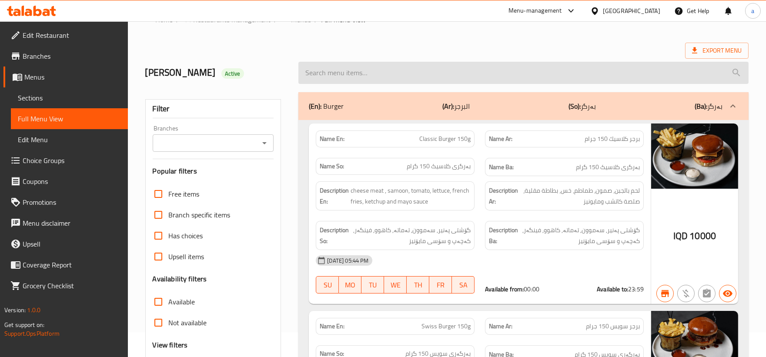
click at [415, 67] on input "search" at bounding box center [523, 73] width 450 height 22
paste input "11750"
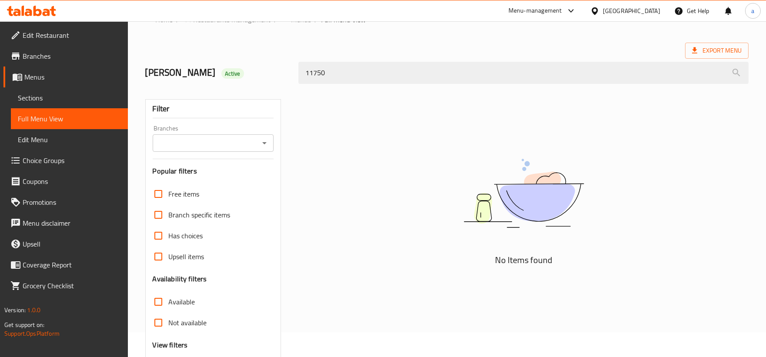
drag, startPoint x: 435, startPoint y: 72, endPoint x: 247, endPoint y: 69, distance: 188.4
click at [247, 69] on div "helen Active 11750" at bounding box center [447, 73] width 614 height 39
paste input "Pirzola"
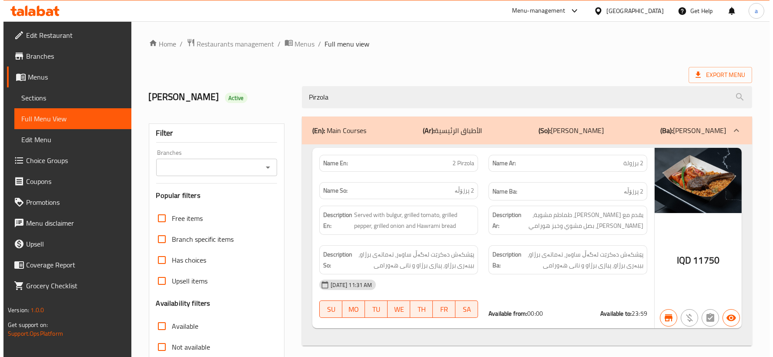
scroll to position [0, 0]
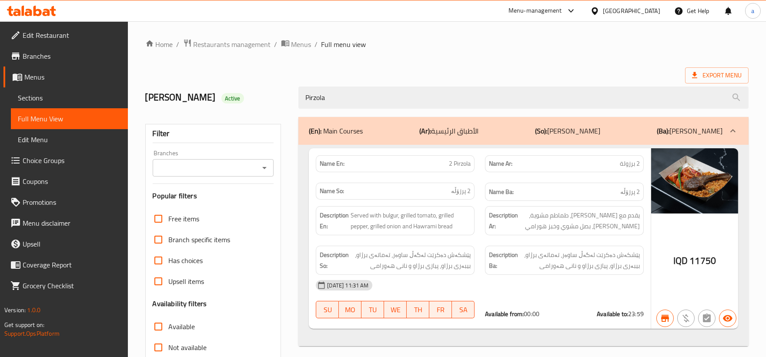
drag, startPoint x: 354, startPoint y: 97, endPoint x: 248, endPoint y: 106, distance: 106.1
click at [248, 106] on div "helen Active Pirzola" at bounding box center [447, 97] width 614 height 39
paste input "2 sarma"
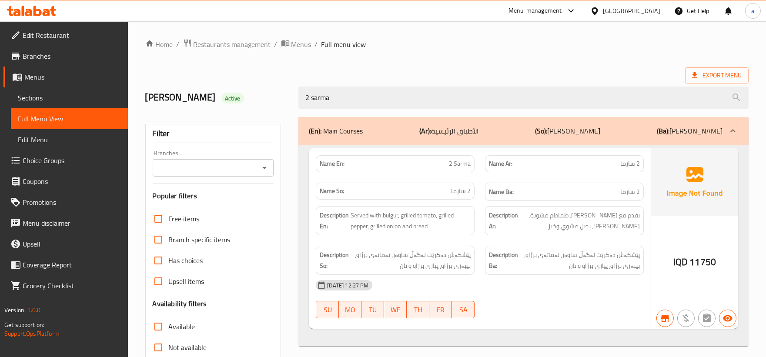
type input "2 sarma"
click at [254, 46] on span "Restaurants management" at bounding box center [232, 44] width 77 height 10
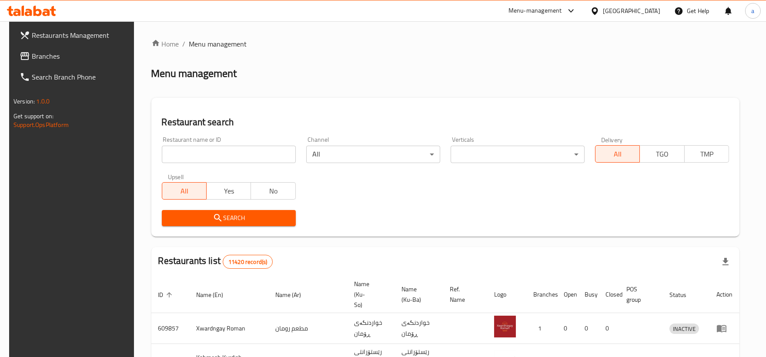
click at [20, 58] on icon at bounding box center [25, 56] width 10 height 10
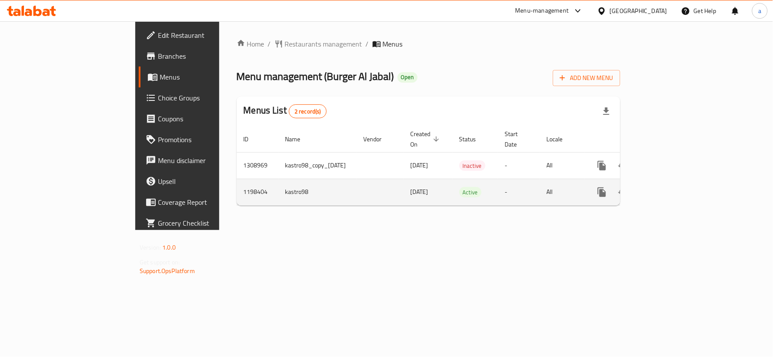
click at [670, 187] on icon "enhanced table" at bounding box center [665, 192] width 10 height 10
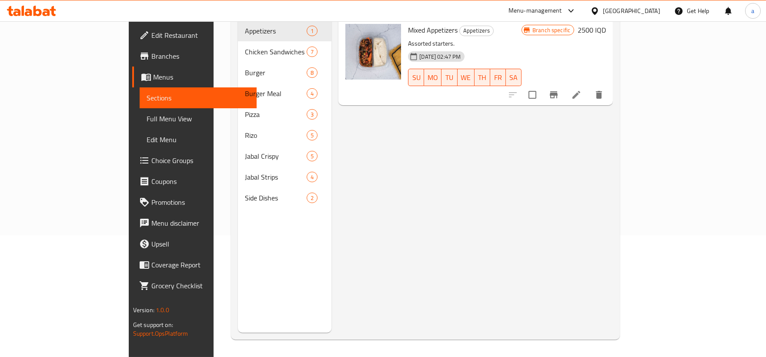
scroll to position [41, 0]
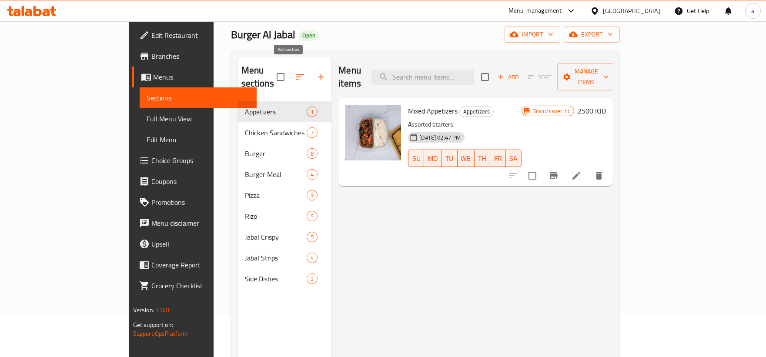
click at [316, 72] on icon "button" at bounding box center [321, 77] width 10 height 10
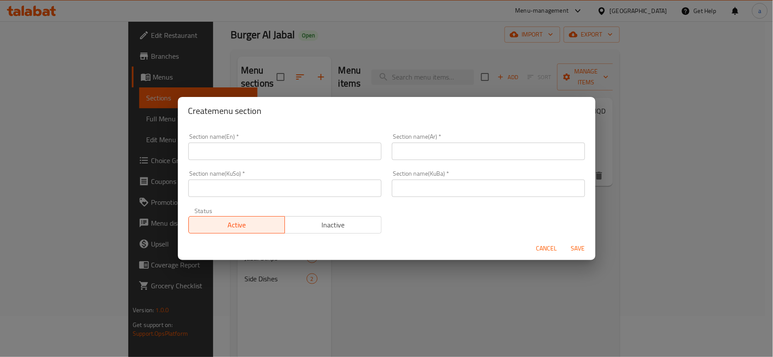
click at [379, 70] on div "Create menu section Section name(En)   * Section name(En) * Section name(Ar)   …" at bounding box center [386, 178] width 773 height 357
click at [545, 246] on span "Cancel" at bounding box center [546, 248] width 21 height 11
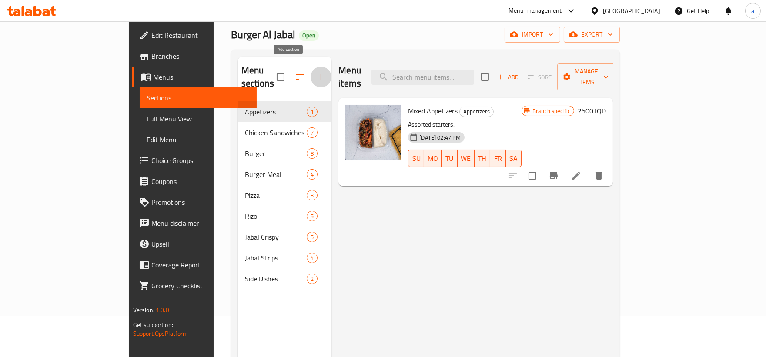
click at [318, 74] on icon "button" at bounding box center [321, 77] width 6 height 6
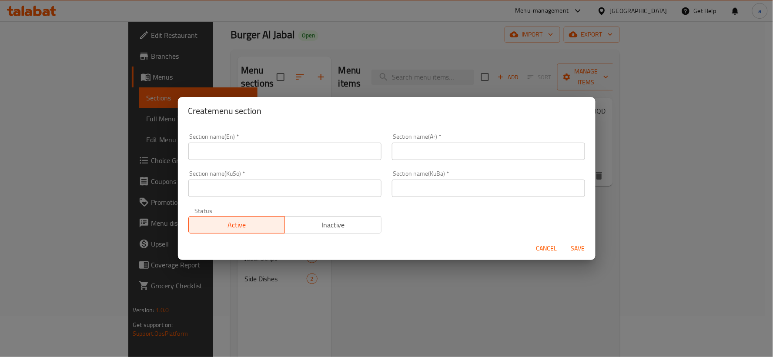
click at [301, 154] on input "text" at bounding box center [284, 151] width 193 height 17
paste input "Drinks"
type input "Drinks"
click at [424, 144] on input "text" at bounding box center [488, 151] width 193 height 17
paste input "المشروبات"
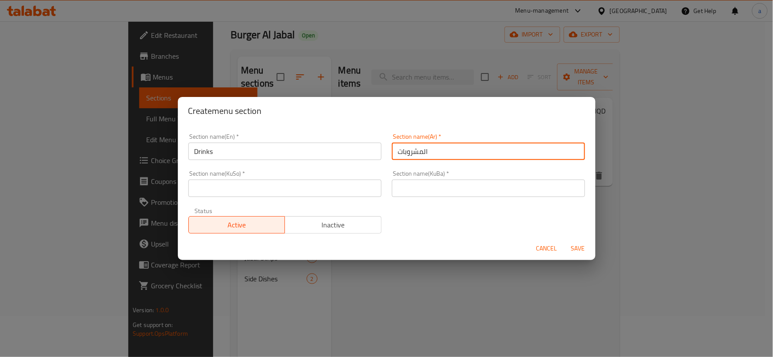
type input "المشروبات"
click at [328, 186] on input "text" at bounding box center [284, 188] width 193 height 17
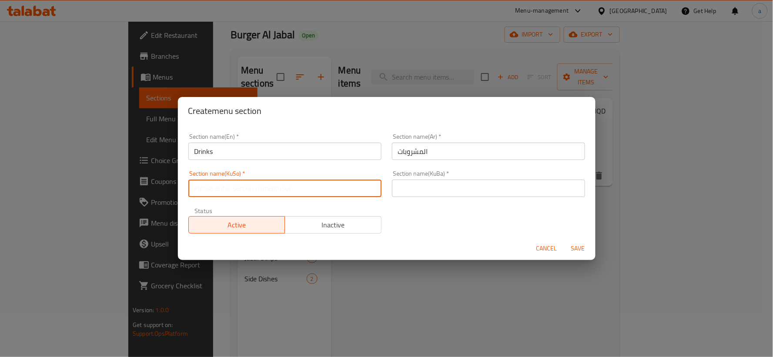
paste input "خواردنەوەکان"
type input "خواردنەوەکان"
click at [442, 191] on input "text" at bounding box center [488, 188] width 193 height 17
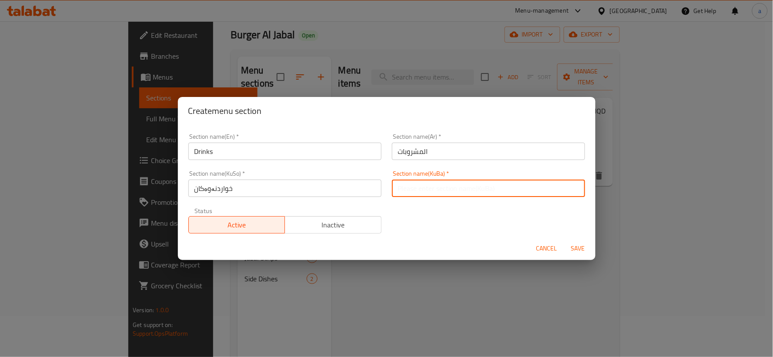
paste input "خواردنەوەکان"
type input "خواردنەوەکان"
click at [420, 149] on input "المشروبات" at bounding box center [488, 151] width 193 height 17
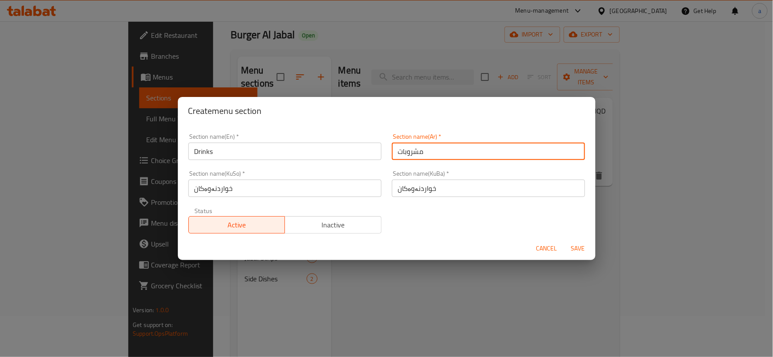
type input "مشروبات"
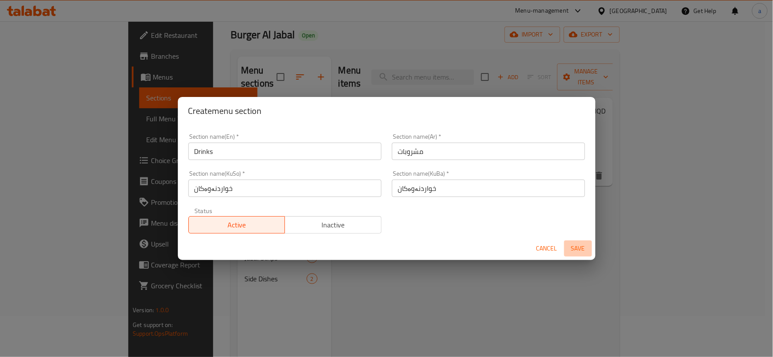
click at [571, 250] on span "Save" at bounding box center [578, 248] width 21 height 11
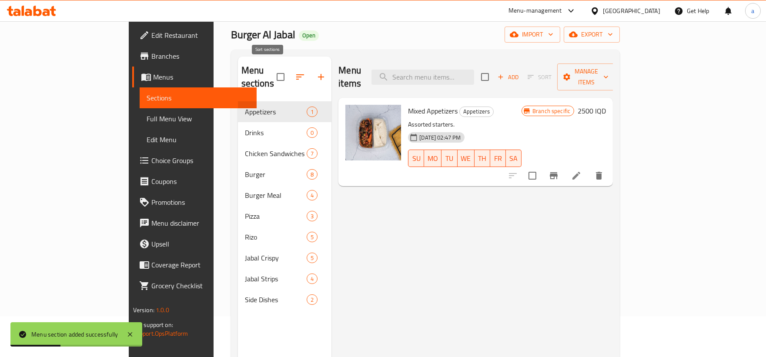
click at [295, 73] on icon "button" at bounding box center [300, 77] width 10 height 10
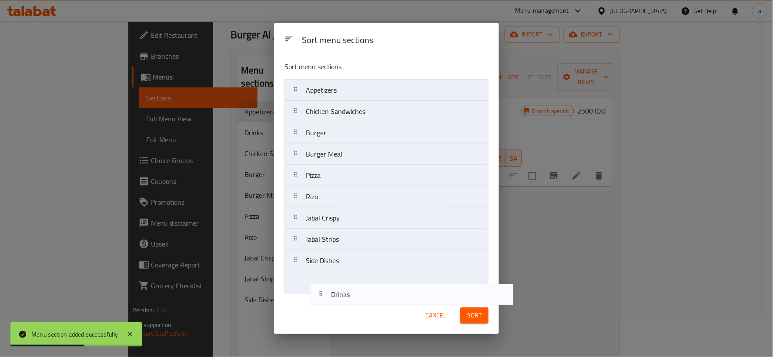
drag, startPoint x: 315, startPoint y: 117, endPoint x: 341, endPoint y: 305, distance: 189.2
click at [341, 305] on div "Sort menu sections Sort menu sections Appetizers Drinks Chicken Sandwiches Burg…" at bounding box center [386, 178] width 225 height 311
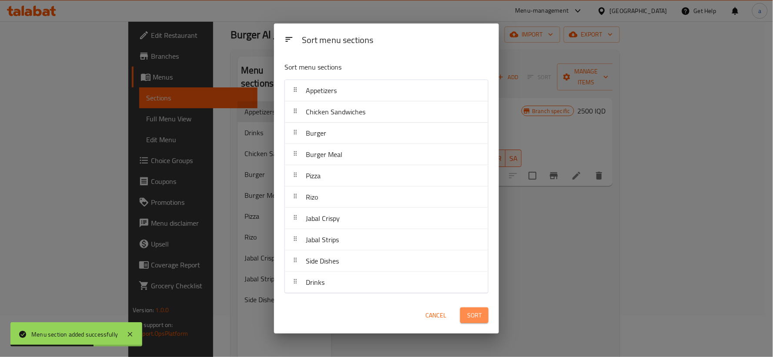
click at [473, 322] on button "Sort" at bounding box center [474, 316] width 28 height 16
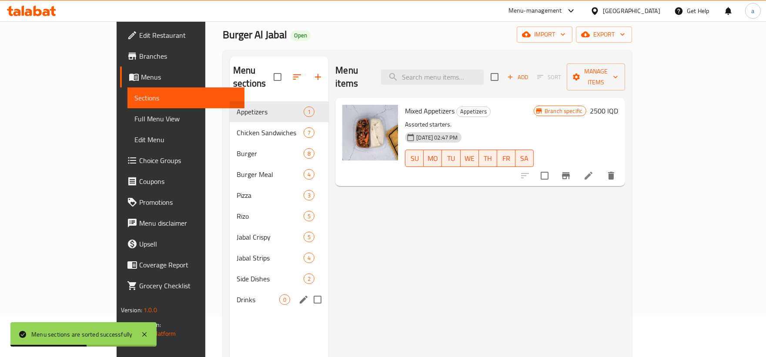
click at [237, 295] on span "Drinks" at bounding box center [258, 300] width 43 height 10
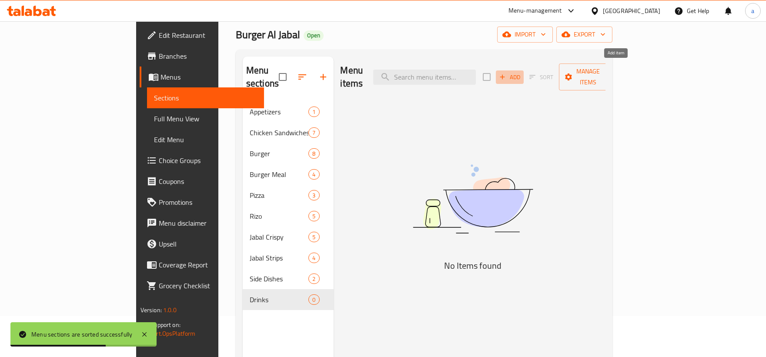
click at [522, 72] on span "Add" at bounding box center [509, 77] width 23 height 10
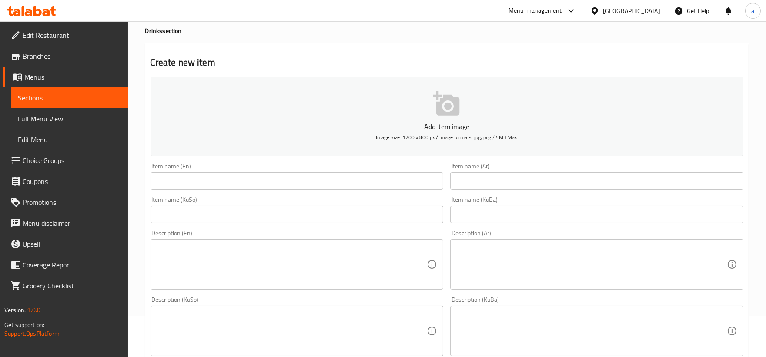
click at [276, 177] on input "text" at bounding box center [297, 180] width 293 height 17
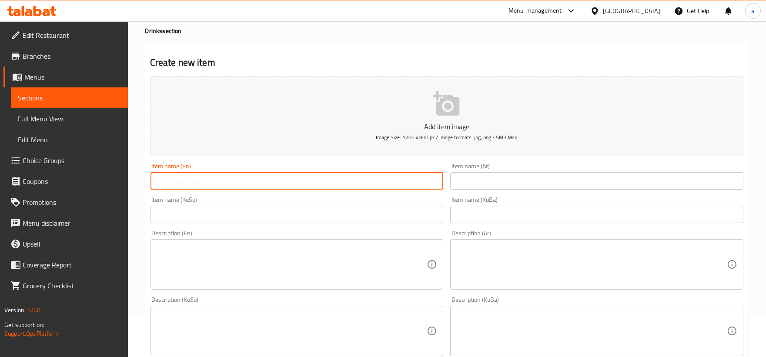
paste input "Pepsi"
type input "Pepsi"
click at [476, 182] on input "text" at bounding box center [596, 180] width 293 height 17
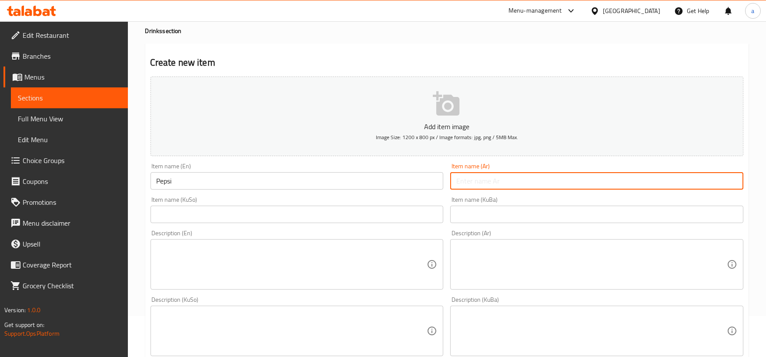
paste input "بيبسي"
type input "بيبسي"
click at [365, 210] on input "text" at bounding box center [297, 214] width 293 height 17
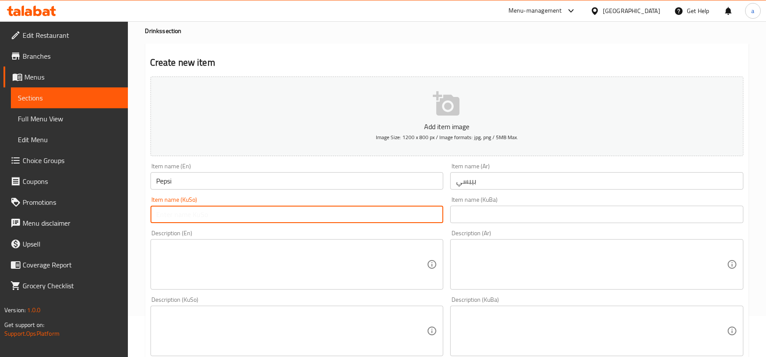
paste input "بیپسی"
type input "بیپسی"
click at [493, 214] on input "text" at bounding box center [596, 214] width 293 height 17
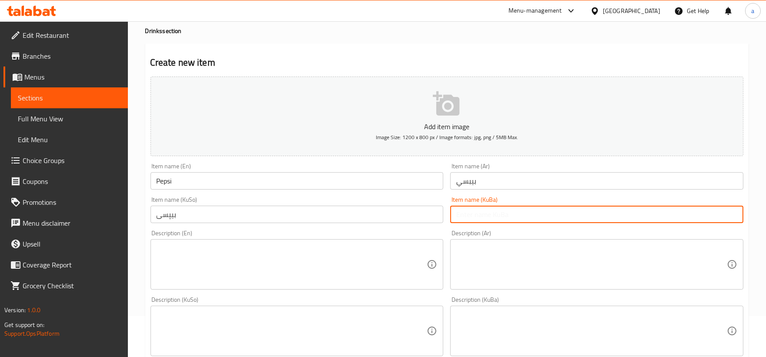
paste input "بیپسی"
type input "بیپسی"
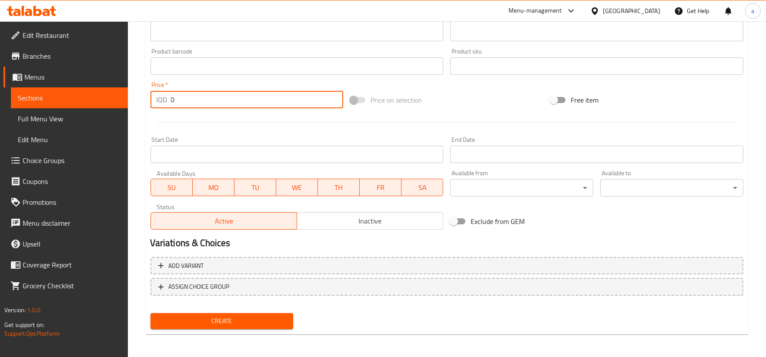
drag, startPoint x: 176, startPoint y: 100, endPoint x: 129, endPoint y: 114, distance: 49.3
click at [129, 114] on div "Home / Restaurants management / Menus / Sections / item / create Drinks section…" at bounding box center [447, 11] width 638 height 693
paste input "100"
type input "1000"
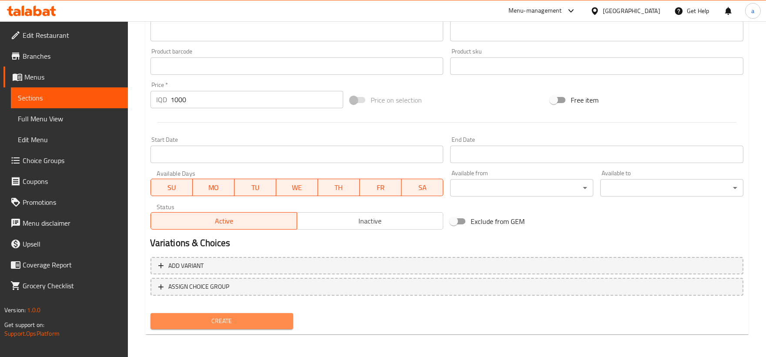
click at [266, 316] on span "Create" at bounding box center [221, 321] width 129 height 11
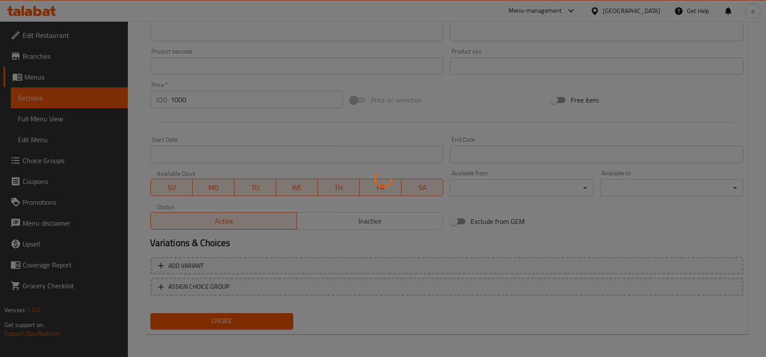
type input "0"
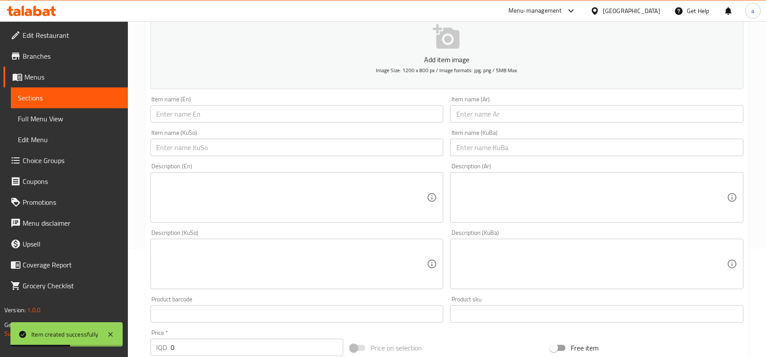
scroll to position [0, 0]
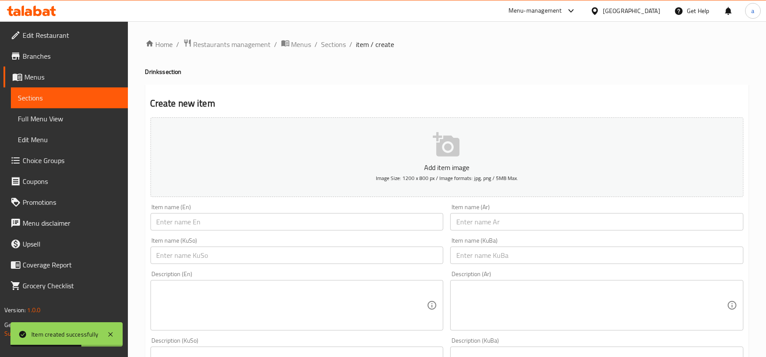
click at [346, 49] on ol "Home / Restaurants management / Menus / Sections / item / create" at bounding box center [446, 44] width 603 height 11
click at [340, 44] on span "Sections" at bounding box center [333, 44] width 25 height 10
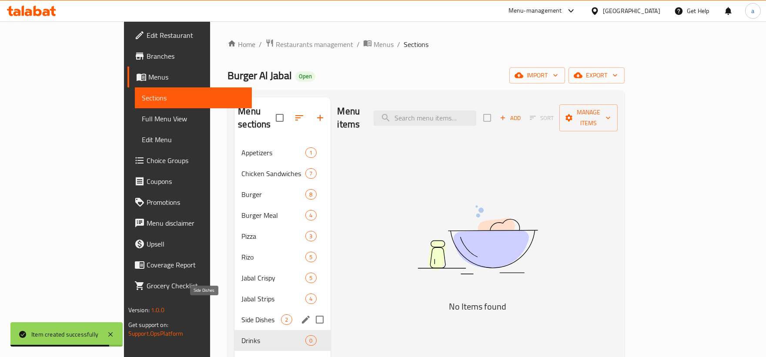
click at [241, 315] on span "Side Dishes" at bounding box center [261, 320] width 40 height 10
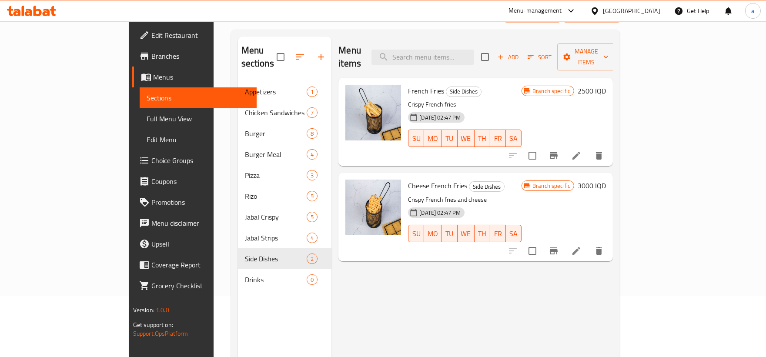
scroll to position [80, 0]
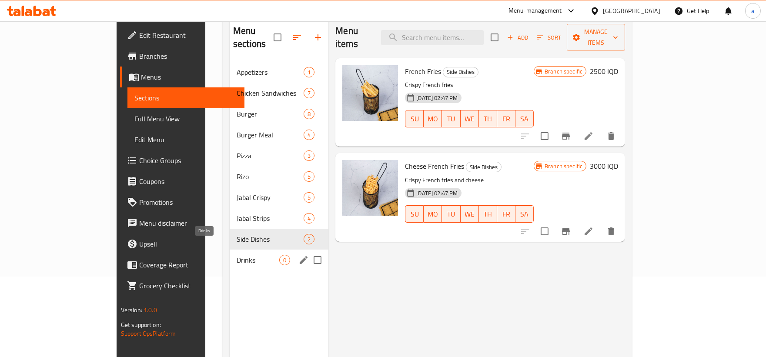
click at [237, 255] on span "Drinks" at bounding box center [258, 260] width 43 height 10
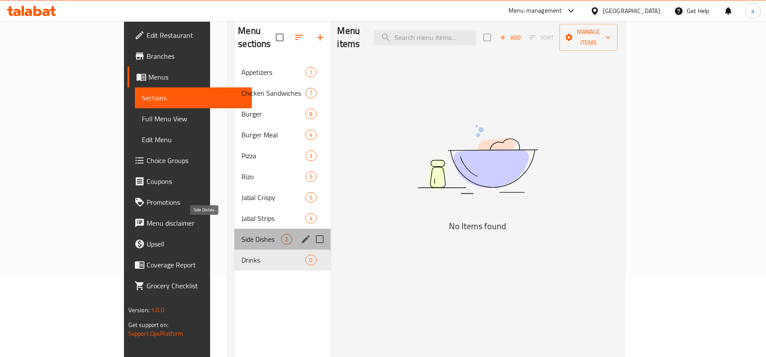
click at [241, 234] on span "Side Dishes" at bounding box center [261, 239] width 40 height 10
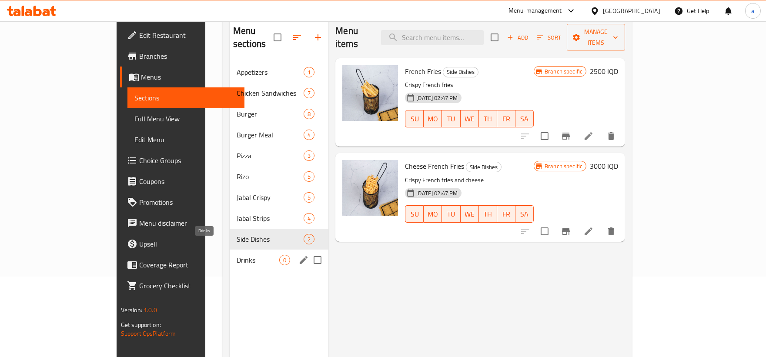
click at [237, 255] on span "Drinks" at bounding box center [258, 260] width 43 height 10
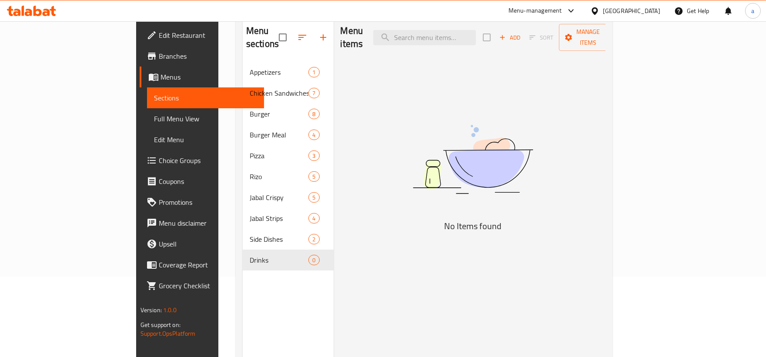
click at [154, 117] on span "Full Menu View" at bounding box center [205, 119] width 103 height 10
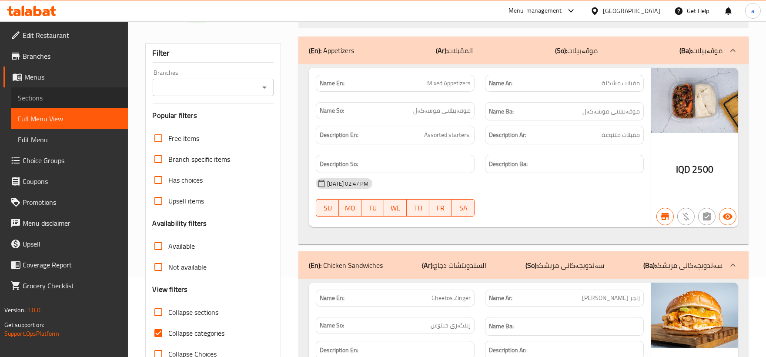
click at [79, 98] on span "Sections" at bounding box center [69, 98] width 103 height 10
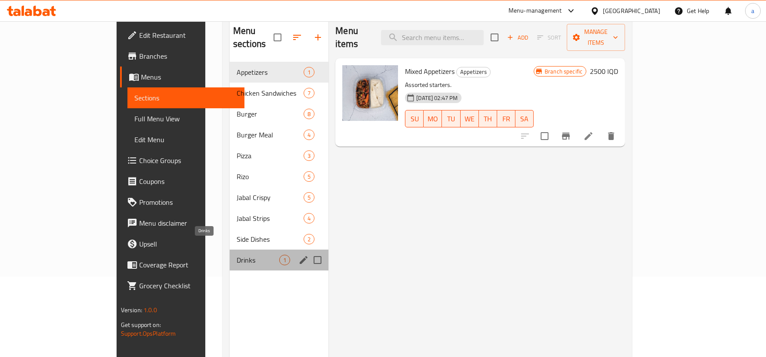
click at [237, 255] on span "Drinks" at bounding box center [258, 260] width 43 height 10
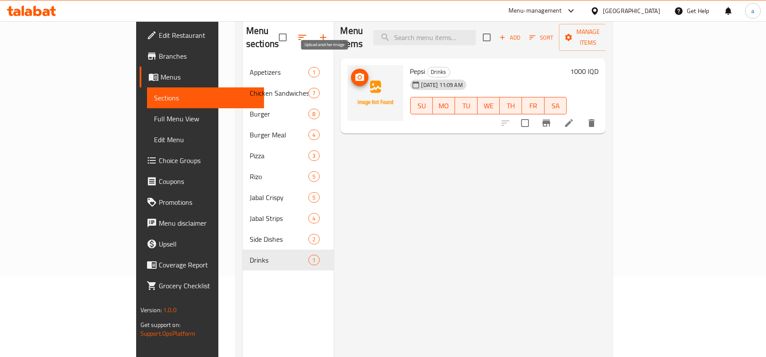
click at [355, 72] on icon "upload picture" at bounding box center [360, 77] width 10 height 10
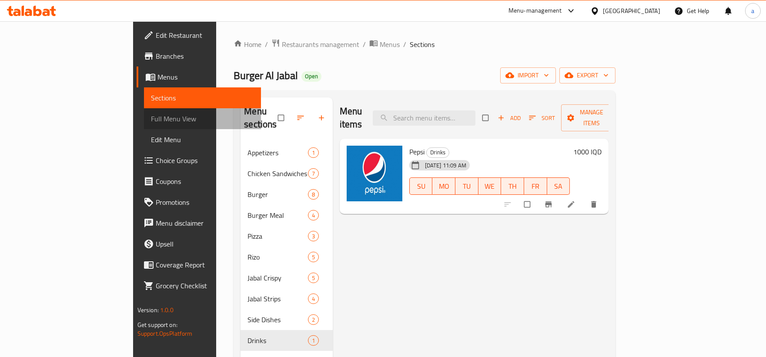
click at [151, 118] on span "Full Menu View" at bounding box center [202, 119] width 103 height 10
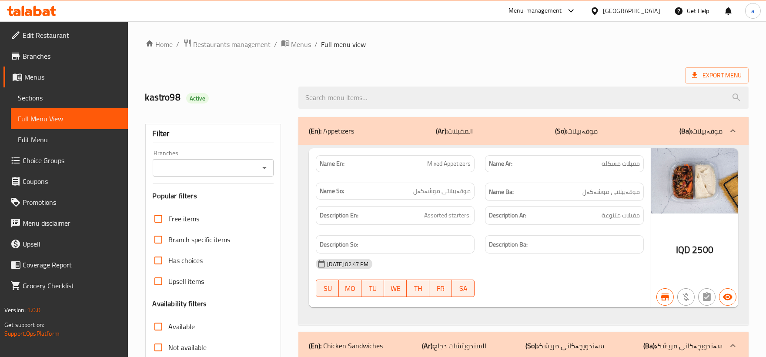
click at [268, 169] on icon "Open" at bounding box center [264, 168] width 10 height 10
drag, startPoint x: 263, startPoint y: 180, endPoint x: 266, endPoint y: 173, distance: 7.2
click at [265, 167] on icon "Open" at bounding box center [264, 168] width 4 height 2
click at [265, 167] on icon "Close" at bounding box center [264, 168] width 10 height 10
click at [265, 167] on icon "Open" at bounding box center [264, 168] width 4 height 2
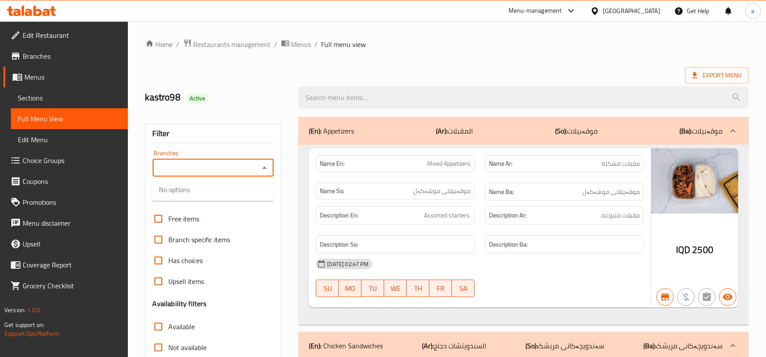
click at [265, 167] on icon "Close" at bounding box center [264, 168] width 10 height 10
click at [265, 167] on icon "Open" at bounding box center [264, 168] width 4 height 2
click at [265, 167] on icon "Open" at bounding box center [264, 168] width 10 height 10
click at [265, 167] on icon "Open" at bounding box center [264, 168] width 4 height 2
click at [265, 167] on icon "Close" at bounding box center [264, 168] width 10 height 10
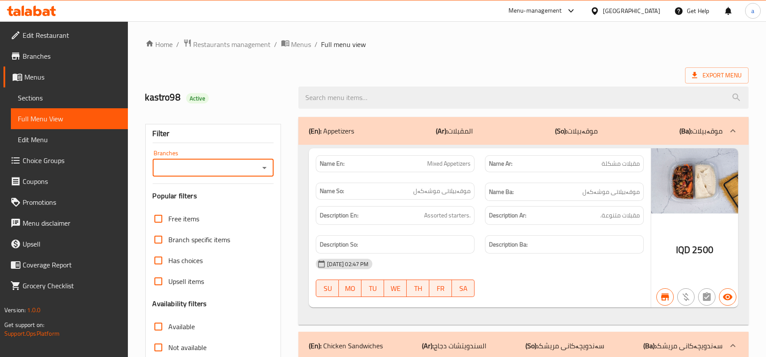
click at [265, 167] on icon "Open" at bounding box center [264, 168] width 4 height 2
click at [184, 158] on div "Branches Branches" at bounding box center [213, 163] width 121 height 27
click at [183, 164] on input "Branches" at bounding box center [206, 168] width 102 height 12
click at [185, 201] on span "Burger Al Jabal, Sadr Street" at bounding box center [212, 210] width 107 height 21
type input "Burger Al Jabal, Sadr Street"
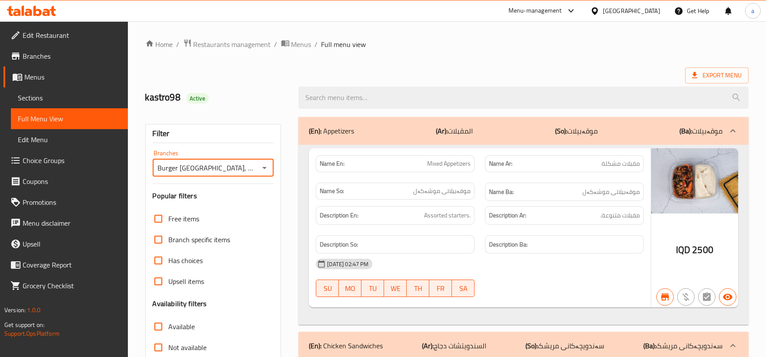
scroll to position [161, 0]
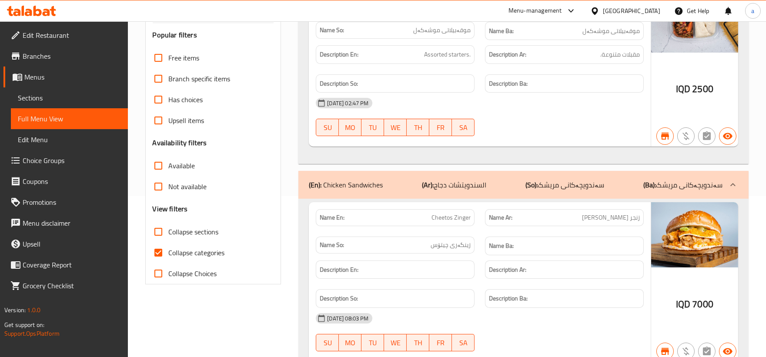
click at [159, 251] on input "Collapse categories" at bounding box center [158, 252] width 21 height 21
checkbox input "false"
click at [157, 229] on input "Collapse sections" at bounding box center [158, 231] width 21 height 21
checkbox input "true"
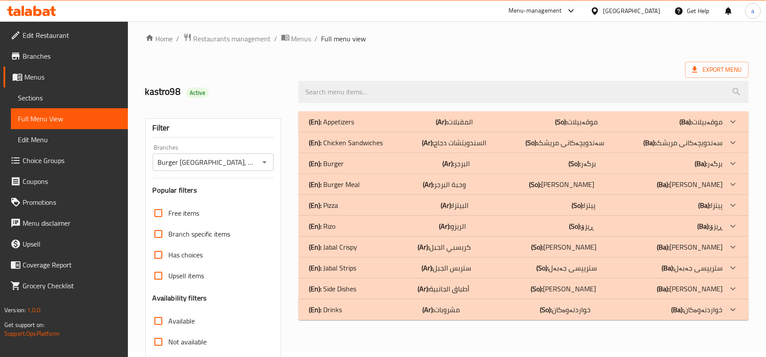
scroll to position [0, 0]
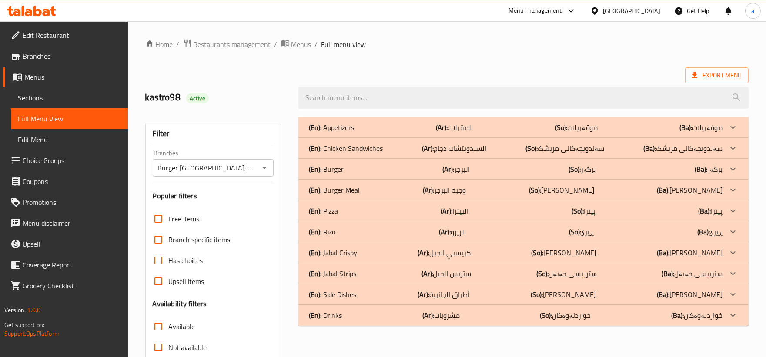
click at [355, 328] on div "(En): Appetizers (Ar): المقبلات (So): موقەبیلات (Ba): موقەبیلات Name En: Mixed …" at bounding box center [523, 281] width 461 height 339
click at [355, 138] on div "(En): Drinks (Ar): مشروبات (So): خواردنەوەکان (Ba): خواردنەوەکان" at bounding box center [523, 127] width 450 height 21
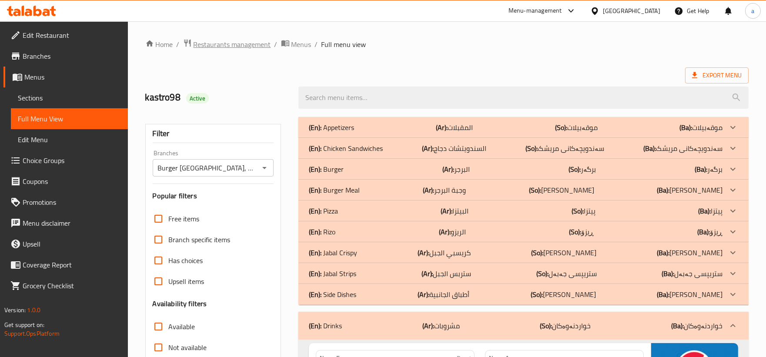
click at [248, 44] on span "Restaurants management" at bounding box center [232, 44] width 77 height 10
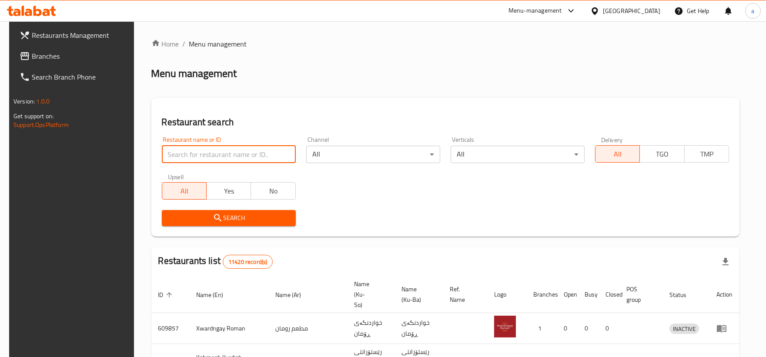
click at [257, 151] on input "search" at bounding box center [229, 154] width 134 height 17
paste input "775292"
type input "775292"
click at [32, 54] on span "Branches" at bounding box center [81, 56] width 98 height 10
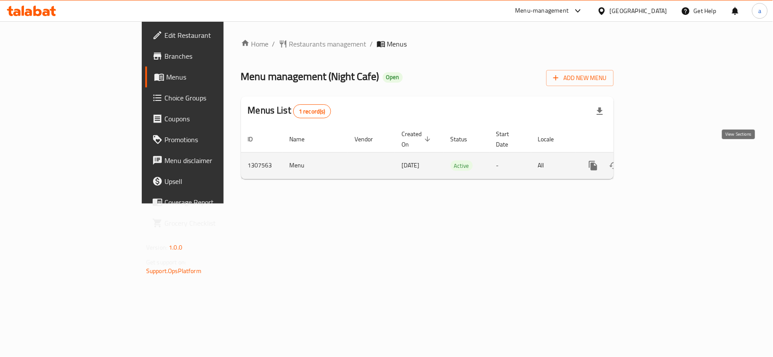
click at [661, 161] on icon "enhanced table" at bounding box center [656, 166] width 10 height 10
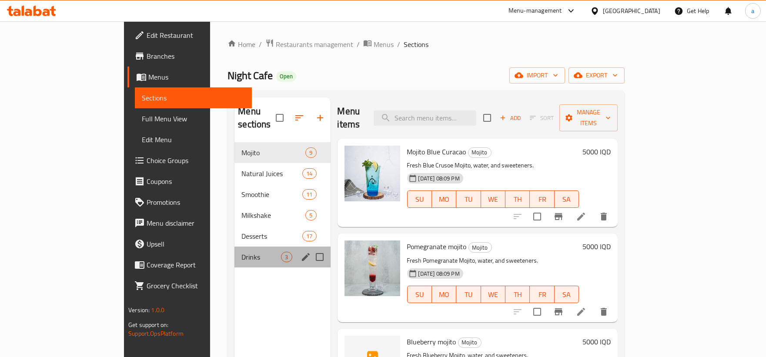
click at [238, 249] on div "Drinks 3" at bounding box center [282, 257] width 96 height 21
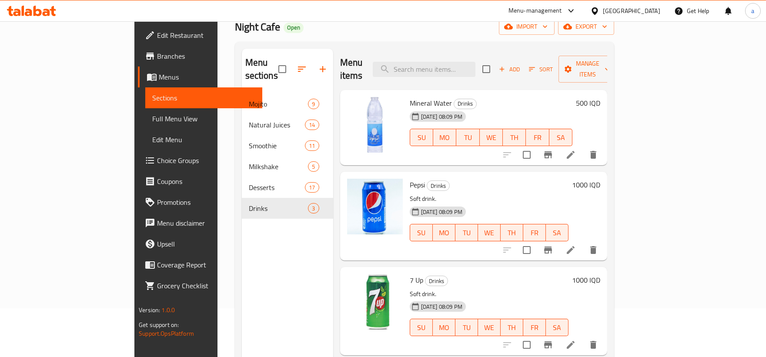
scroll to position [122, 0]
